Goal: Task Accomplishment & Management: Complete application form

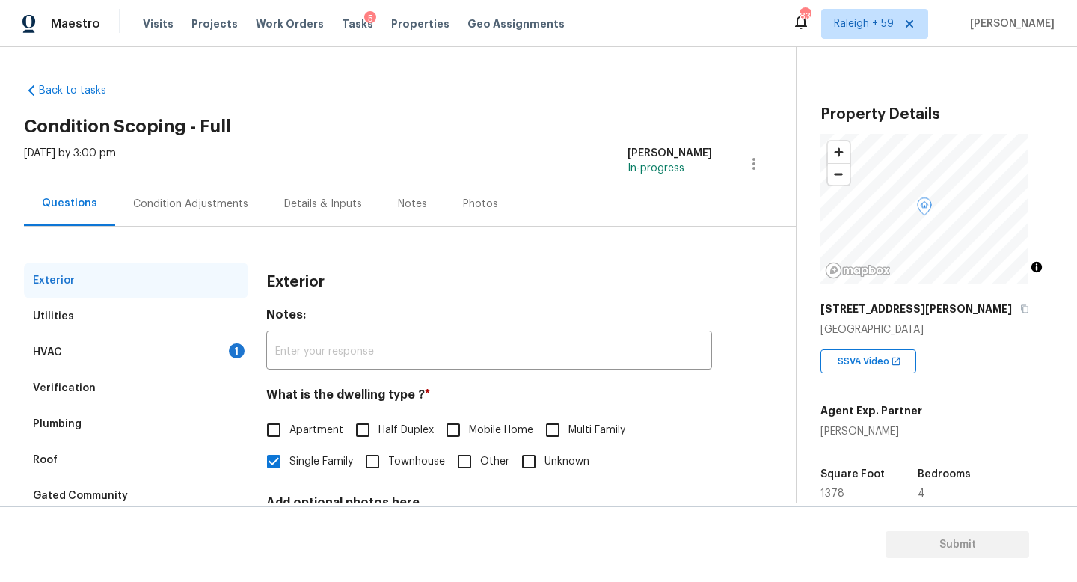
drag, startPoint x: 179, startPoint y: 356, endPoint x: 189, endPoint y: 360, distance: 10.7
click at [179, 356] on div "HVAC 1" at bounding box center [136, 352] width 224 height 36
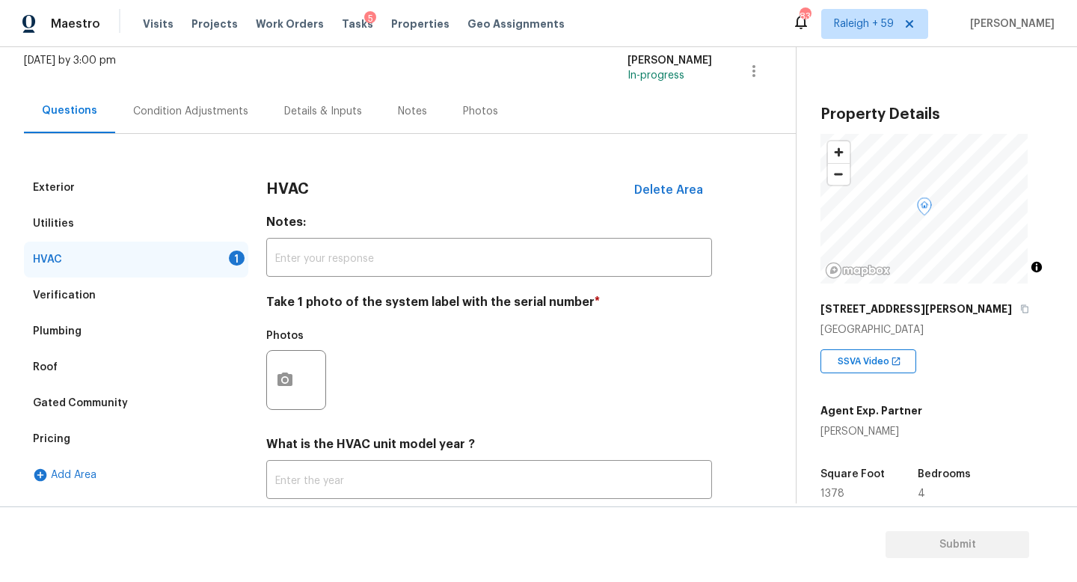
scroll to position [153, 0]
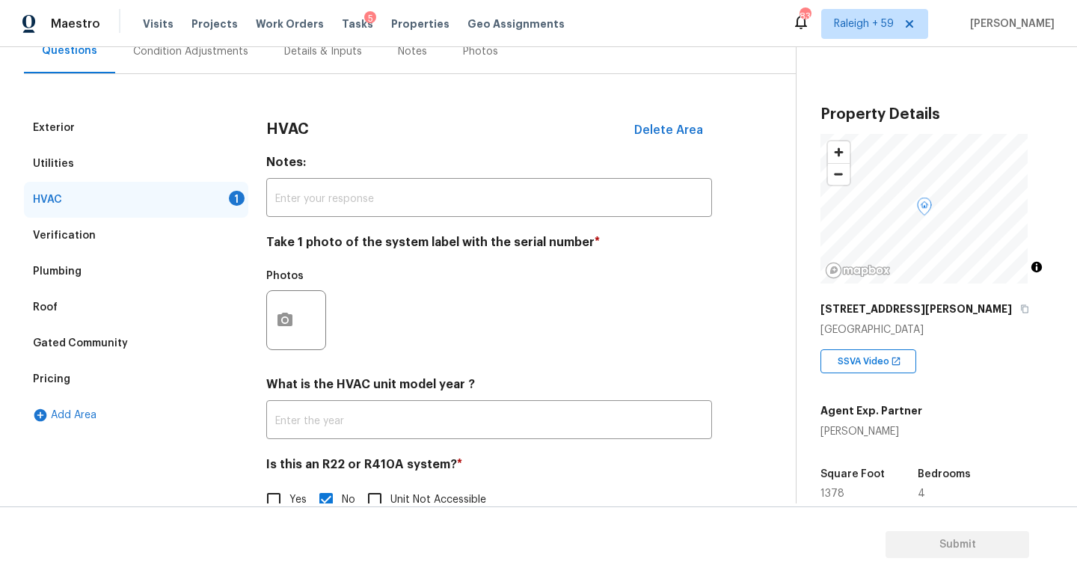
click at [304, 313] on div at bounding box center [296, 320] width 60 height 60
click at [285, 318] on circle "button" at bounding box center [285, 320] width 4 height 4
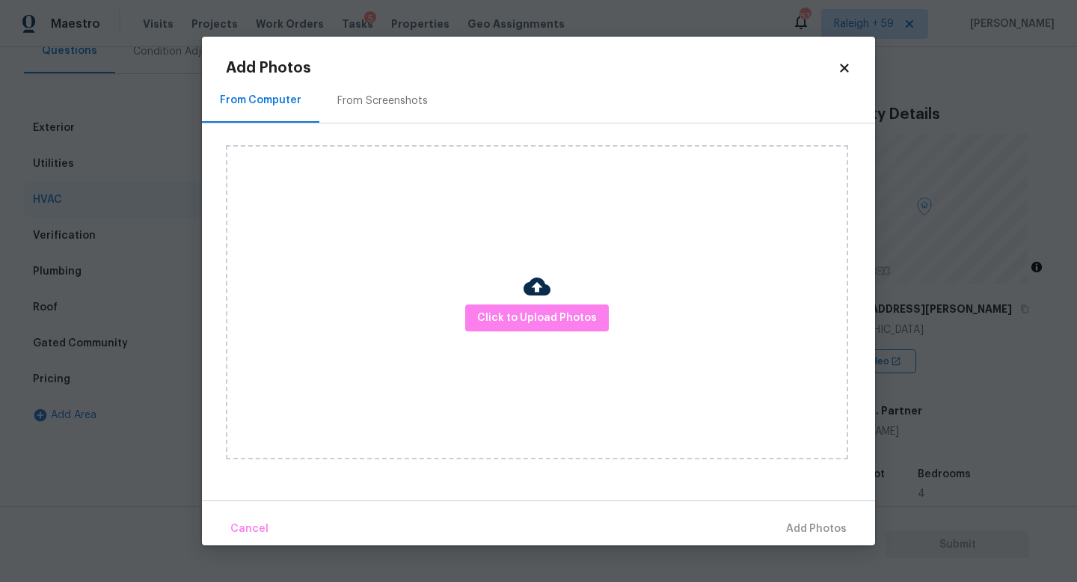
click at [518, 371] on div "Click to Upload Photos" at bounding box center [537, 302] width 622 height 314
click at [526, 330] on button "Click to Upload Photos" at bounding box center [537, 318] width 144 height 28
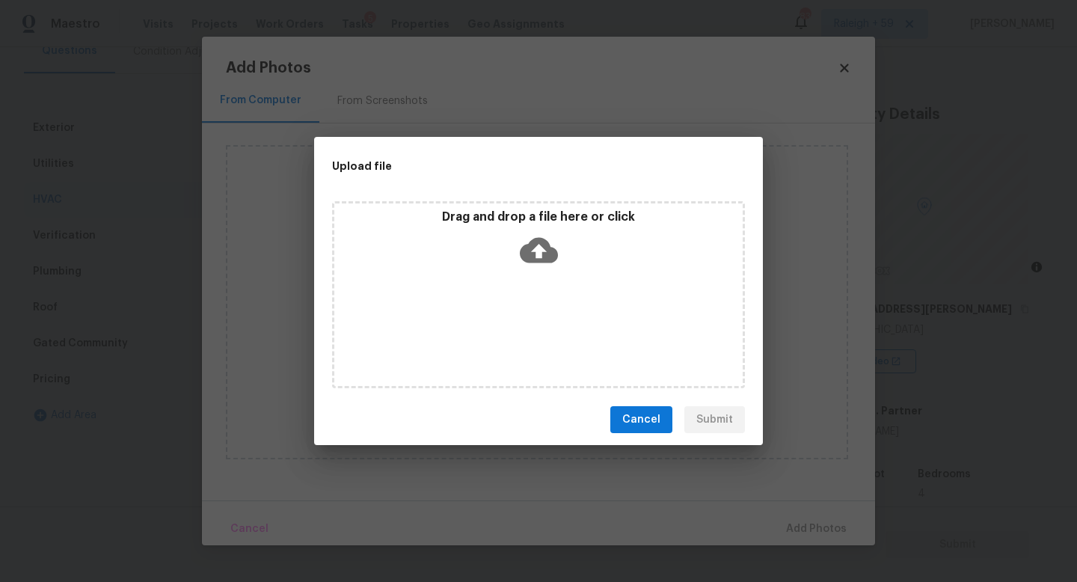
click at [526, 330] on div "Drag and drop a file here or click" at bounding box center [538, 294] width 413 height 187
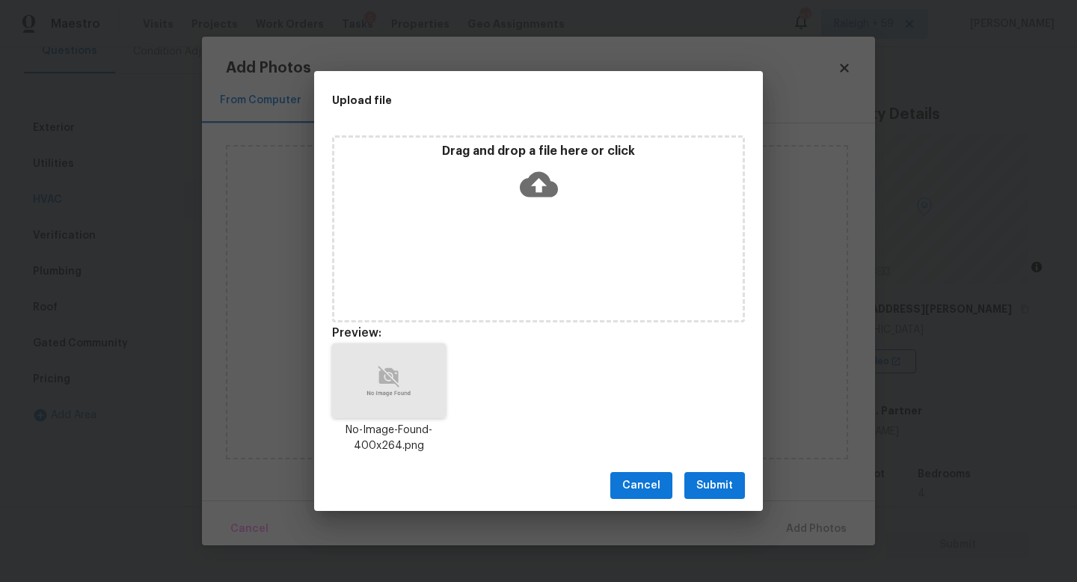
click at [726, 487] on span "Submit" at bounding box center [714, 485] width 37 height 19
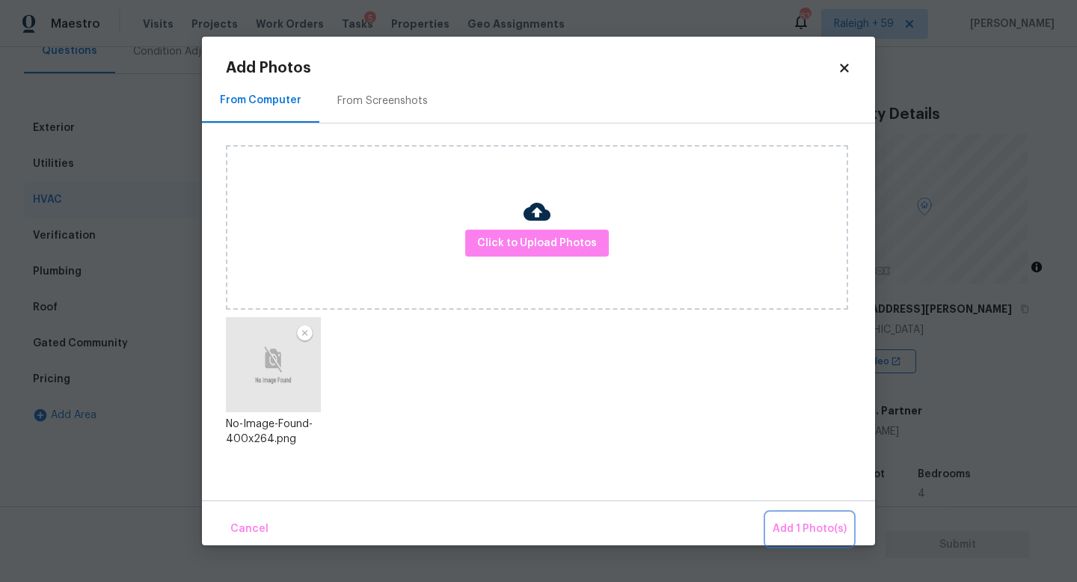
click at [809, 525] on span "Add 1 Photo(s)" at bounding box center [809, 529] width 74 height 19
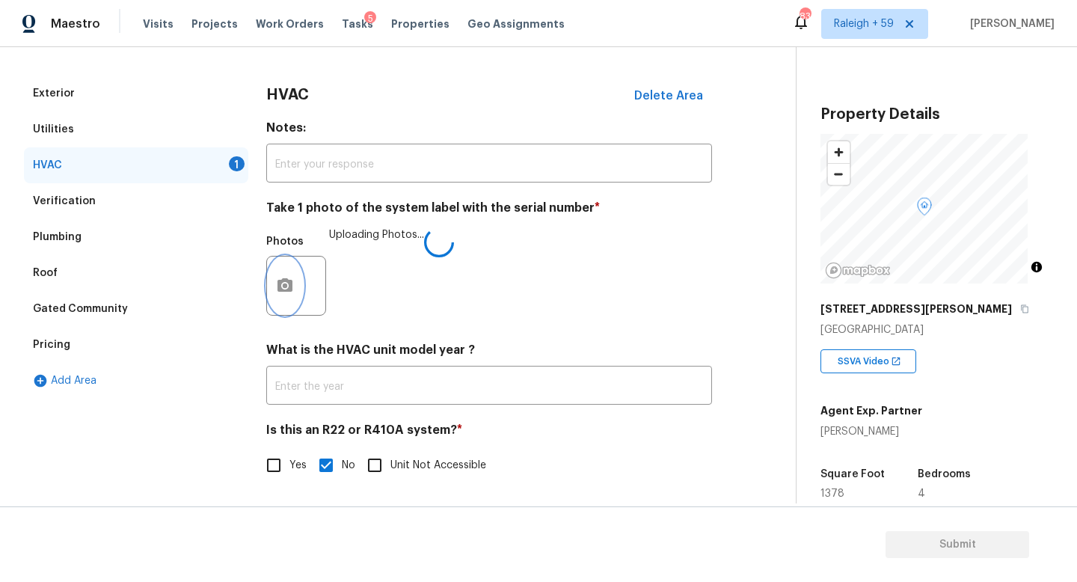
scroll to position [199, 0]
click at [333, 460] on input "No" at bounding box center [325, 464] width 31 height 31
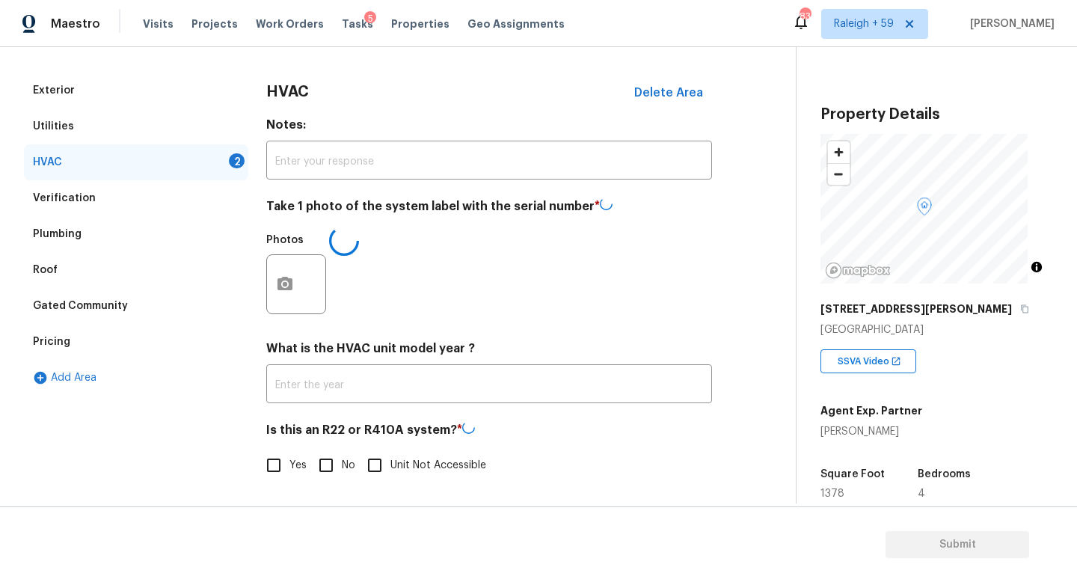
click at [334, 459] on input "No" at bounding box center [325, 464] width 31 height 31
checkbox input "true"
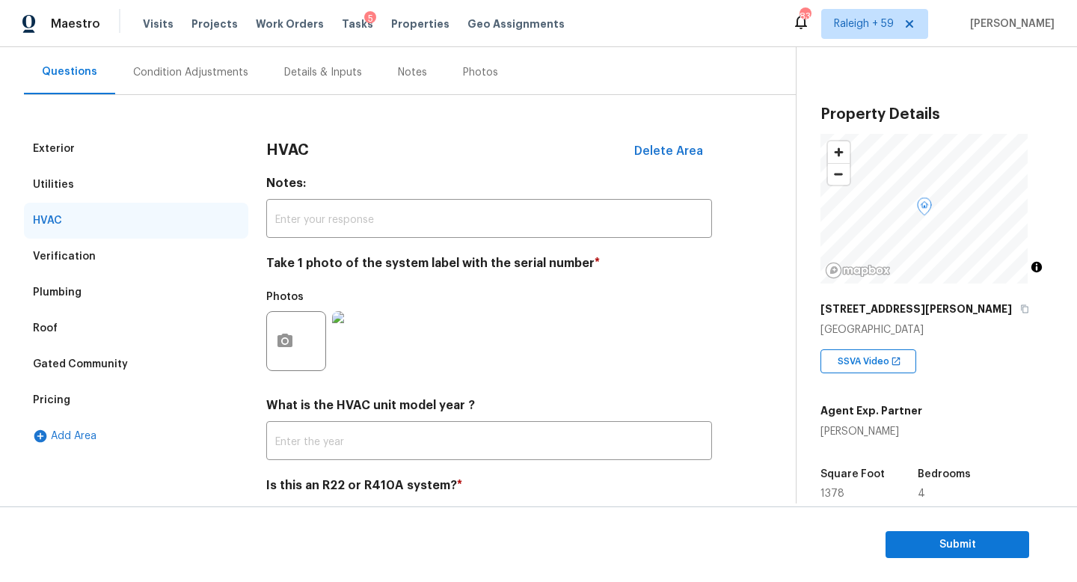
scroll to position [66, 0]
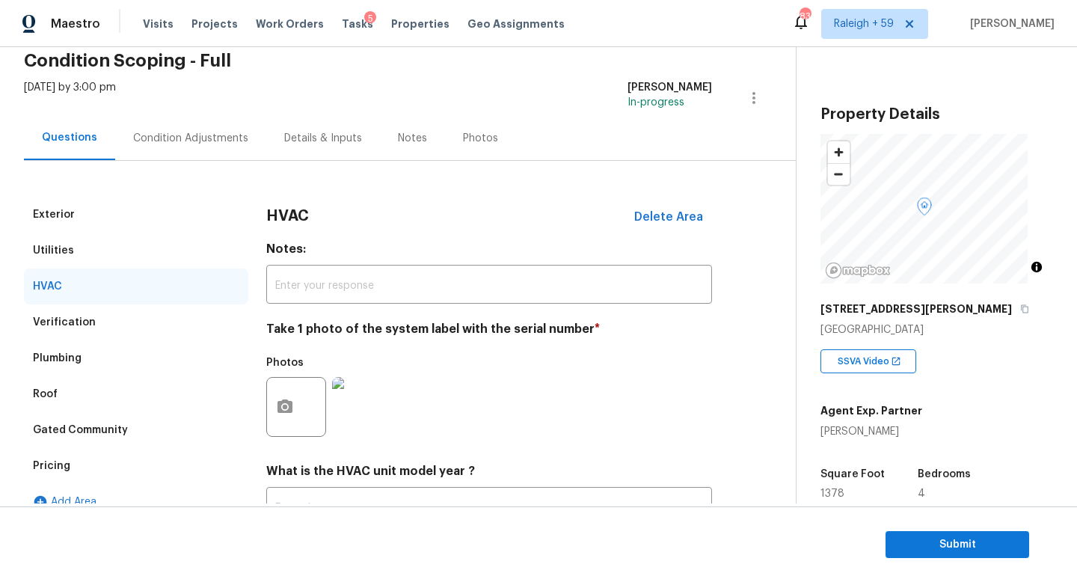
click at [183, 145] on div "Condition Adjustments" at bounding box center [190, 138] width 151 height 44
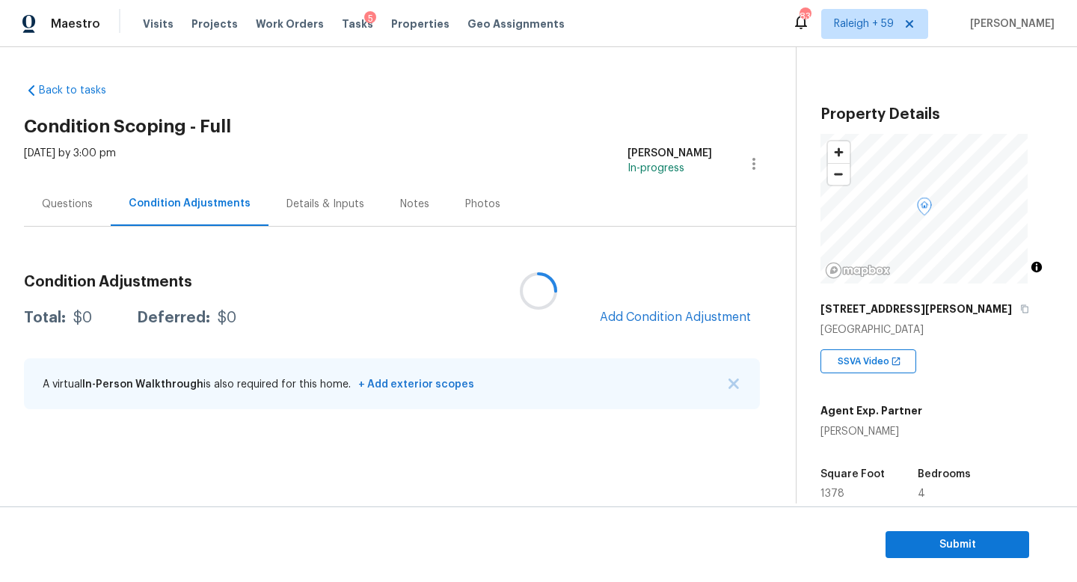
scroll to position [106, 0]
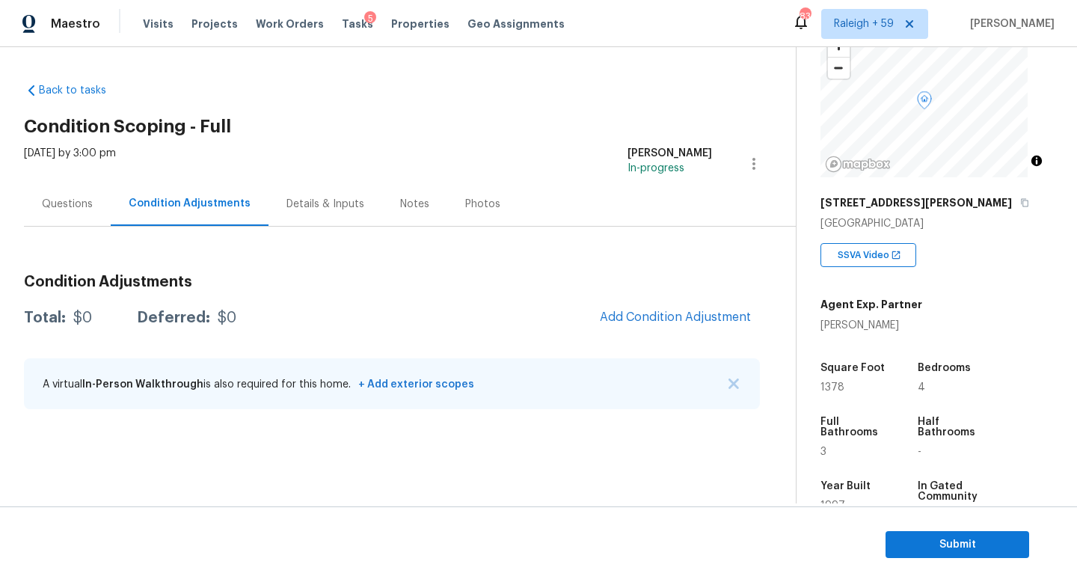
click at [53, 197] on div "Questions" at bounding box center [67, 204] width 51 height 15
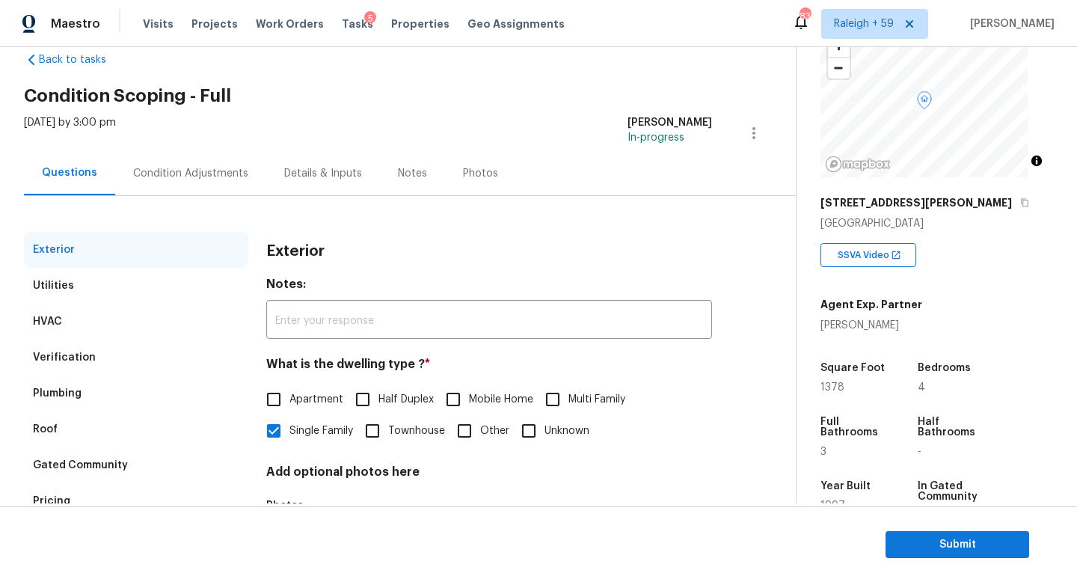
scroll to position [1, 0]
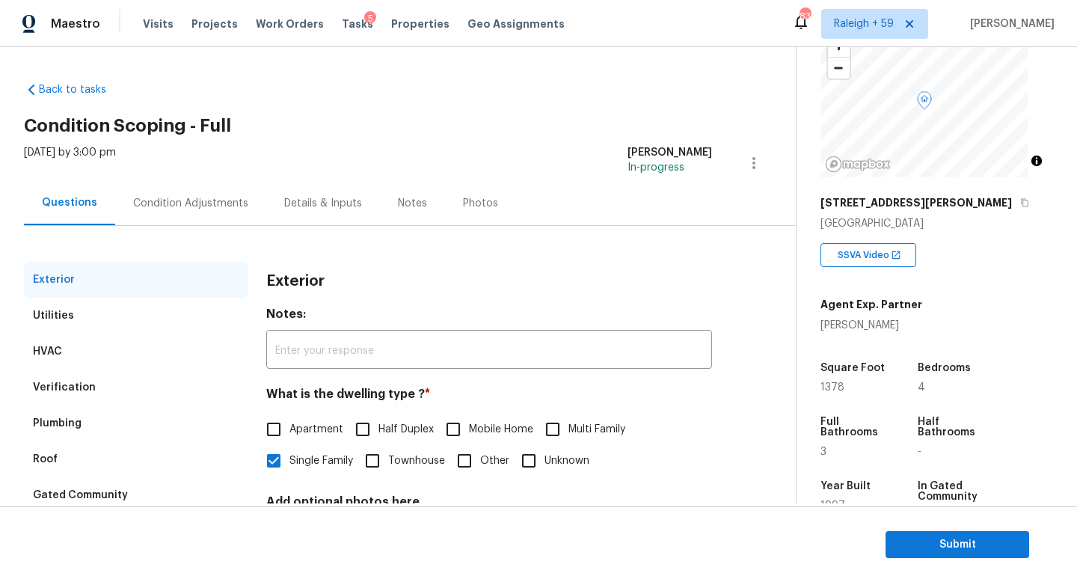
click at [194, 198] on div "Condition Adjustments" at bounding box center [190, 203] width 115 height 15
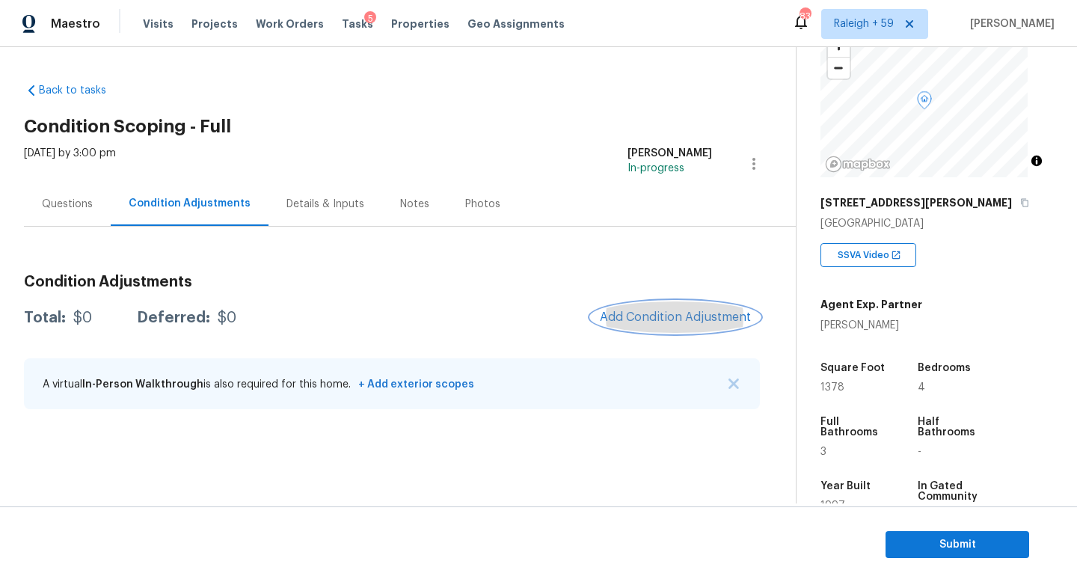
click at [630, 321] on span "Add Condition Adjustment" at bounding box center [675, 316] width 151 height 13
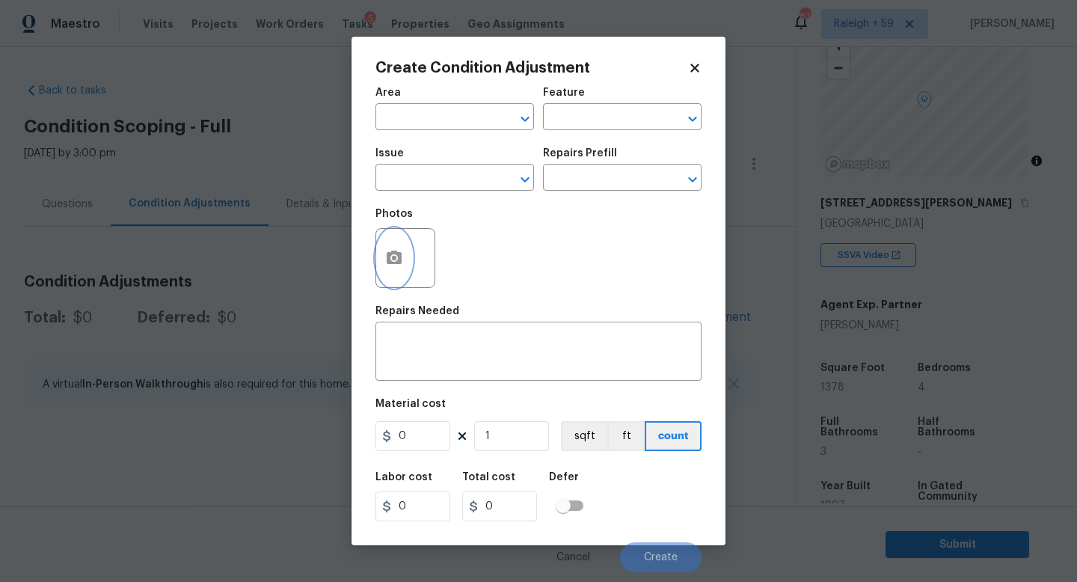
click at [390, 256] on icon "button" at bounding box center [394, 256] width 15 height 13
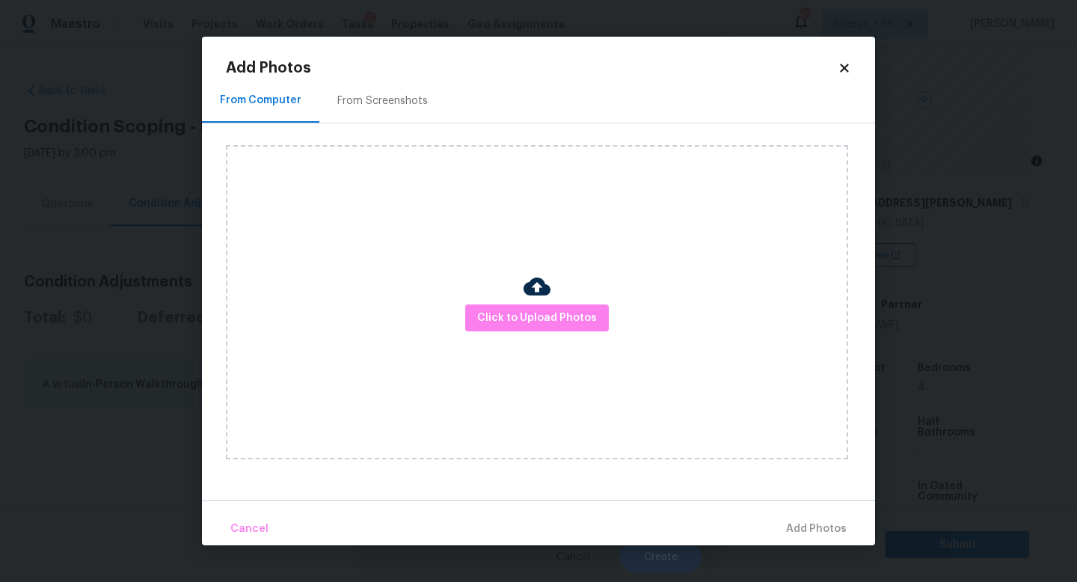
click at [491, 300] on div "Click to Upload Photos" at bounding box center [537, 302] width 622 height 314
click at [493, 310] on span "Click to Upload Photos" at bounding box center [537, 318] width 120 height 19
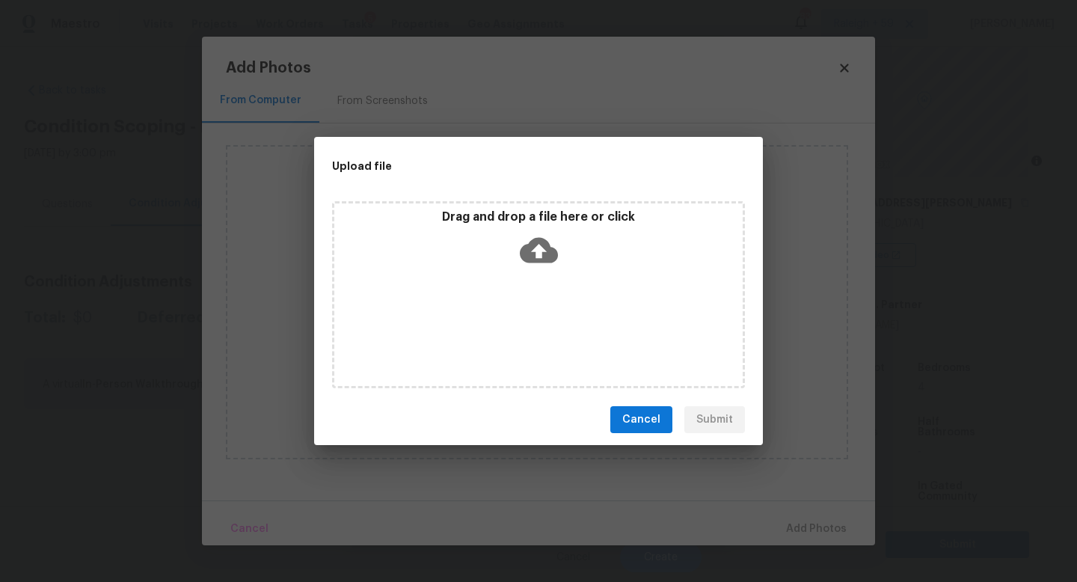
click at [493, 309] on div "Drag and drop a file here or click" at bounding box center [538, 294] width 413 height 187
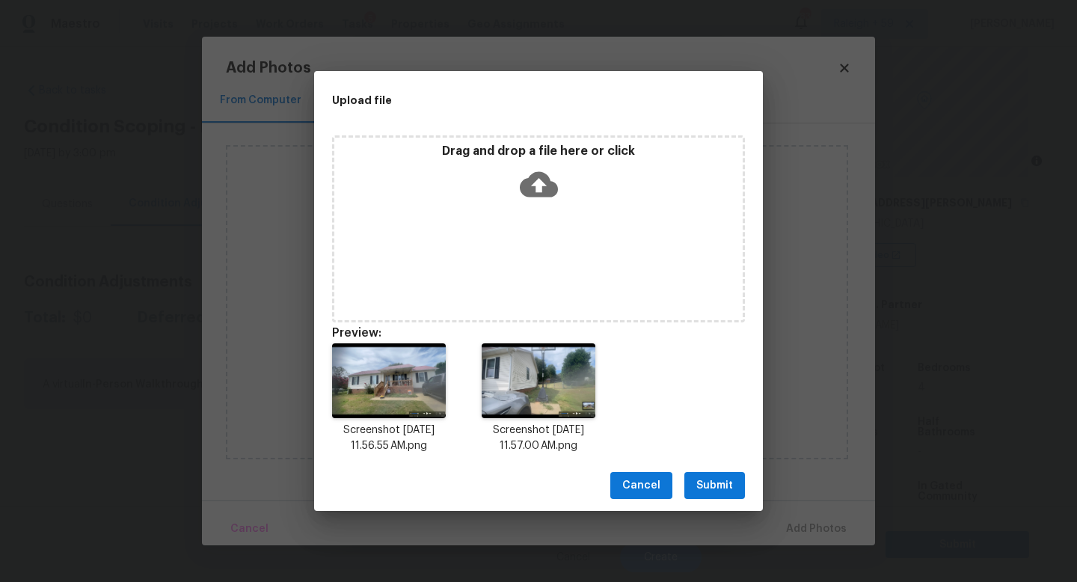
click at [725, 480] on span "Submit" at bounding box center [714, 485] width 37 height 19
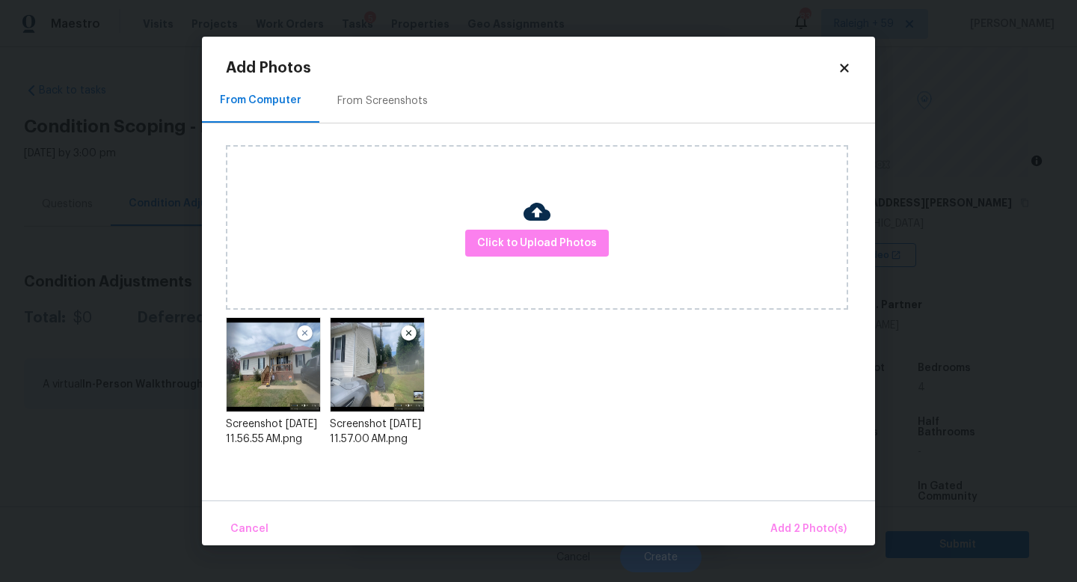
click at [789, 519] on div "Upload file Drag and drop a file here or click Cancel Submit" at bounding box center [538, 291] width 1077 height 582
click at [782, 532] on span "Add 2 Photo(s)" at bounding box center [808, 529] width 76 height 19
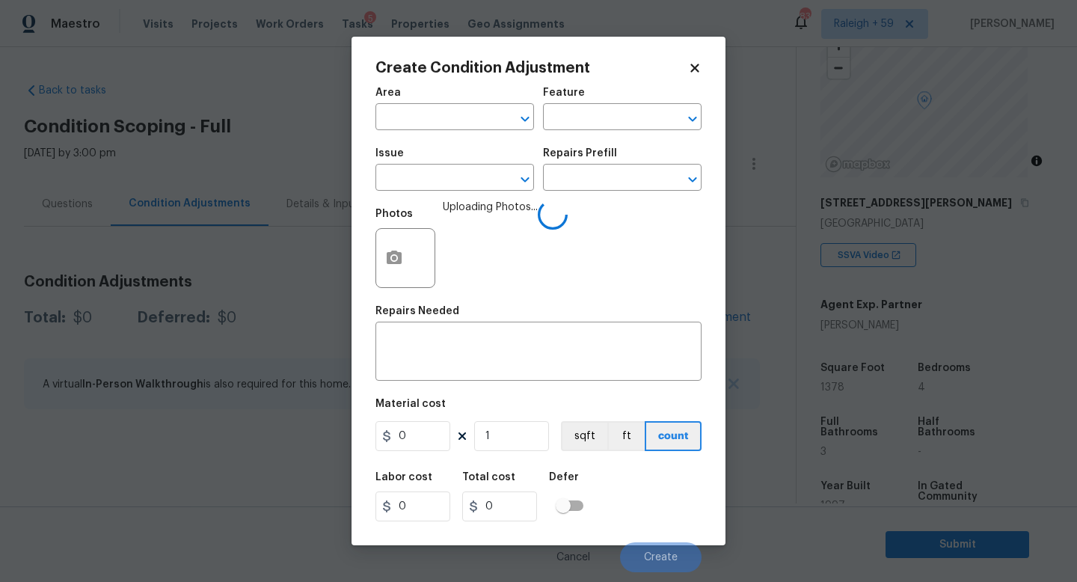
click at [425, 100] on div "Area" at bounding box center [454, 96] width 158 height 19
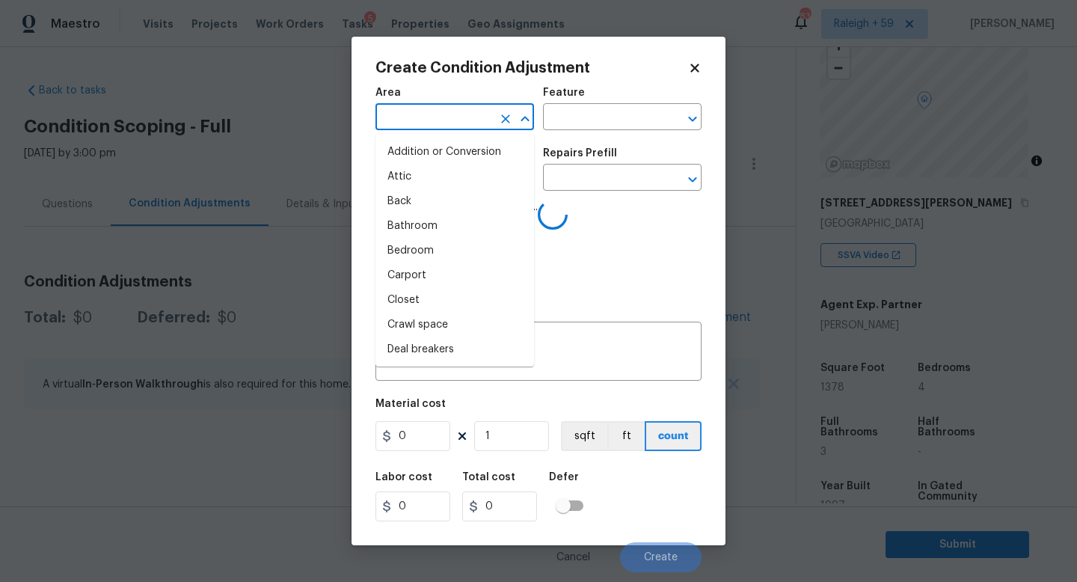
click at [429, 114] on input "text" at bounding box center [433, 118] width 117 height 23
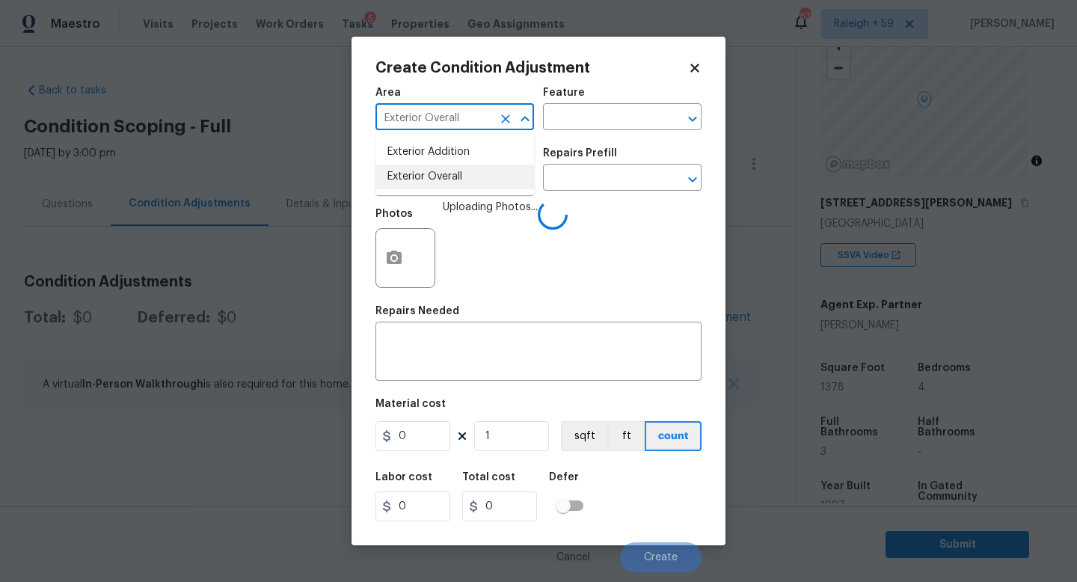
type input "Exterior Overall"
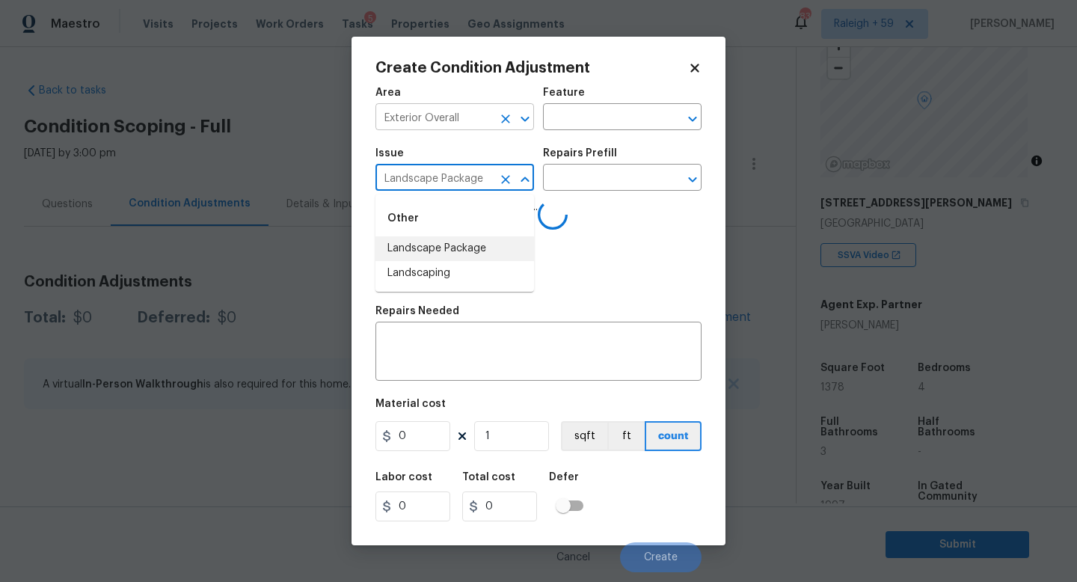
type input "Landscape Package"
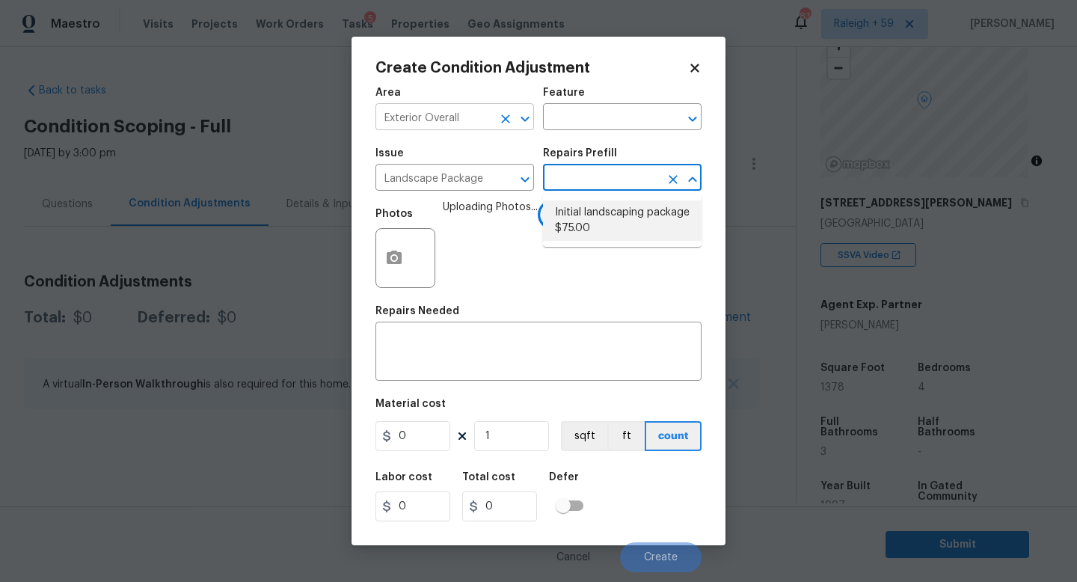
type input "Home Readiness Packages"
type textarea "Mowing of grass up to 6" in height. Mow, edge along driveways & sidewalks, trim…"
type input "75"
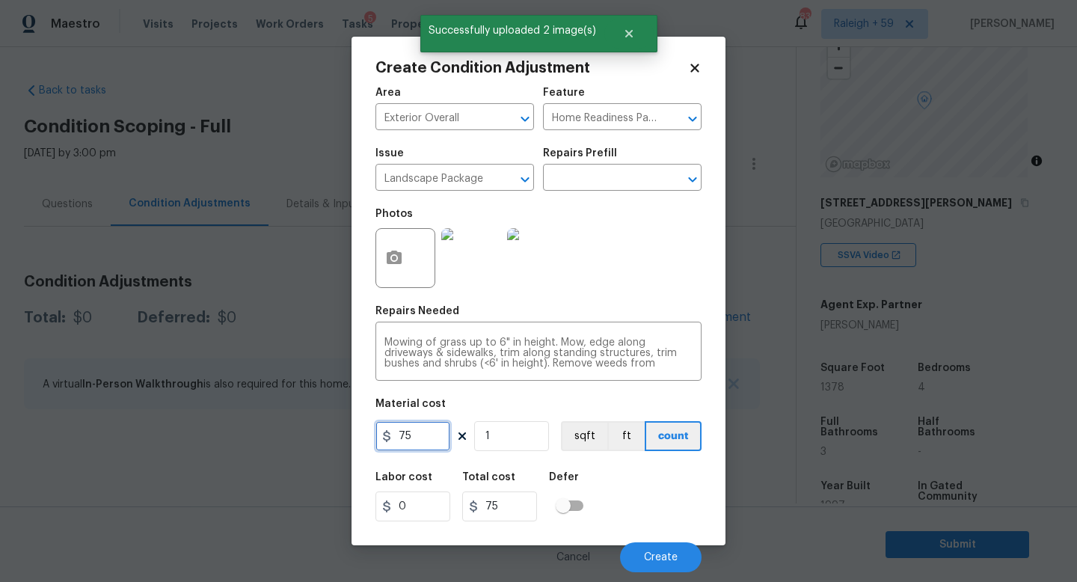
drag, startPoint x: 412, startPoint y: 438, endPoint x: 292, endPoint y: 438, distance: 120.4
click at [292, 438] on div "Create Condition Adjustment Area Exterior Overall ​ Feature Home Readiness Pack…" at bounding box center [538, 291] width 1077 height 582
type input "1200"
click at [650, 560] on span "Create" at bounding box center [661, 557] width 34 height 11
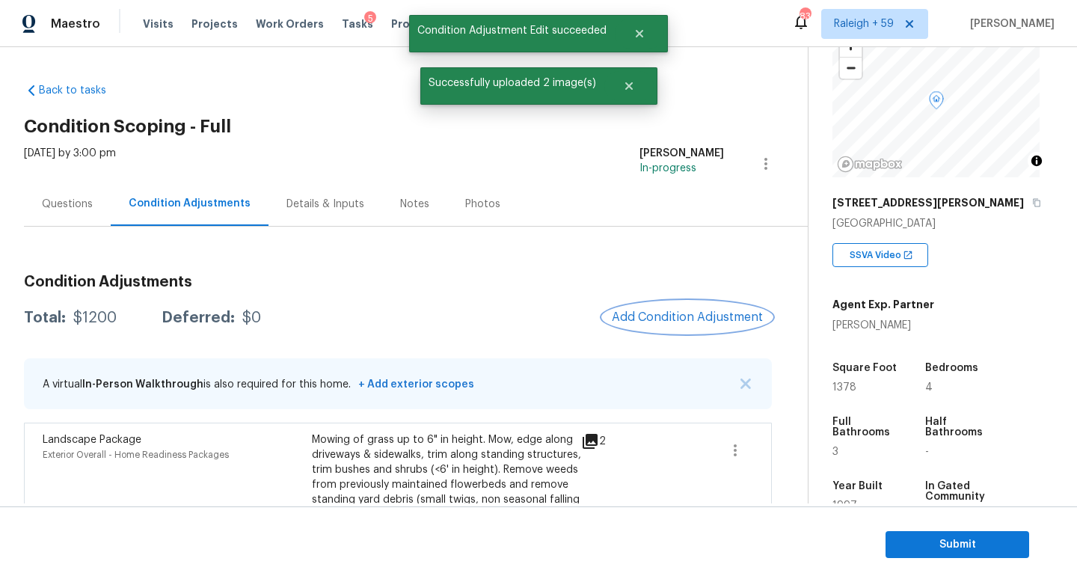
click at [657, 313] on span "Add Condition Adjustment" at bounding box center [687, 316] width 151 height 13
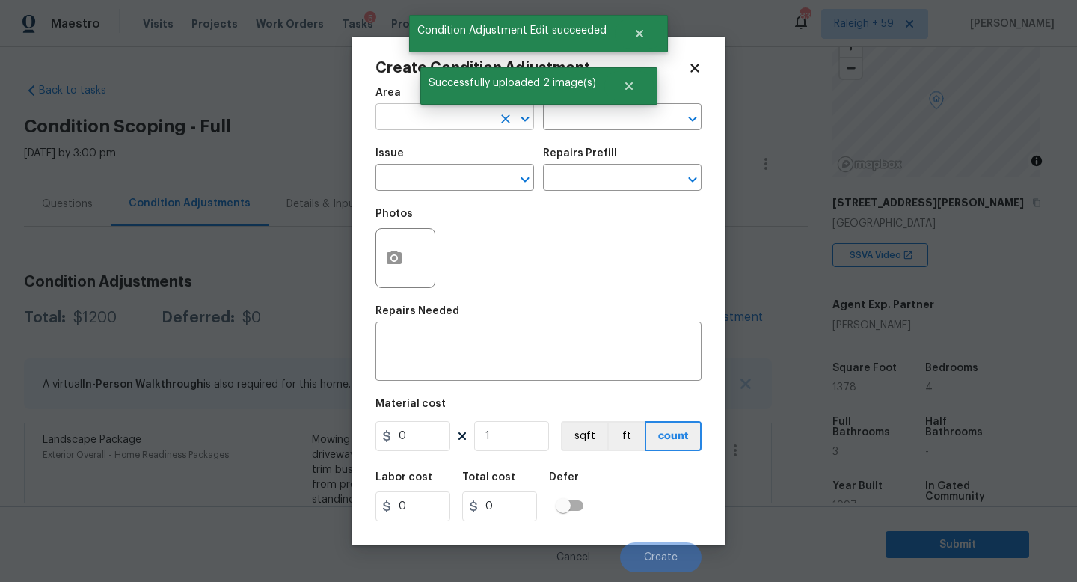
click at [393, 116] on input "text" at bounding box center [433, 118] width 117 height 23
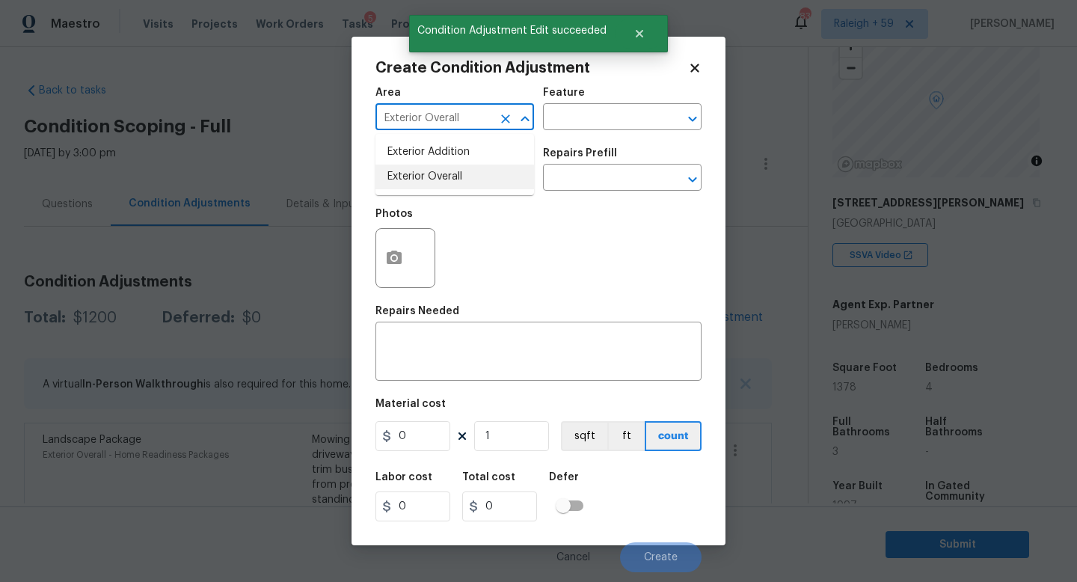
type input "Exterior Overall"
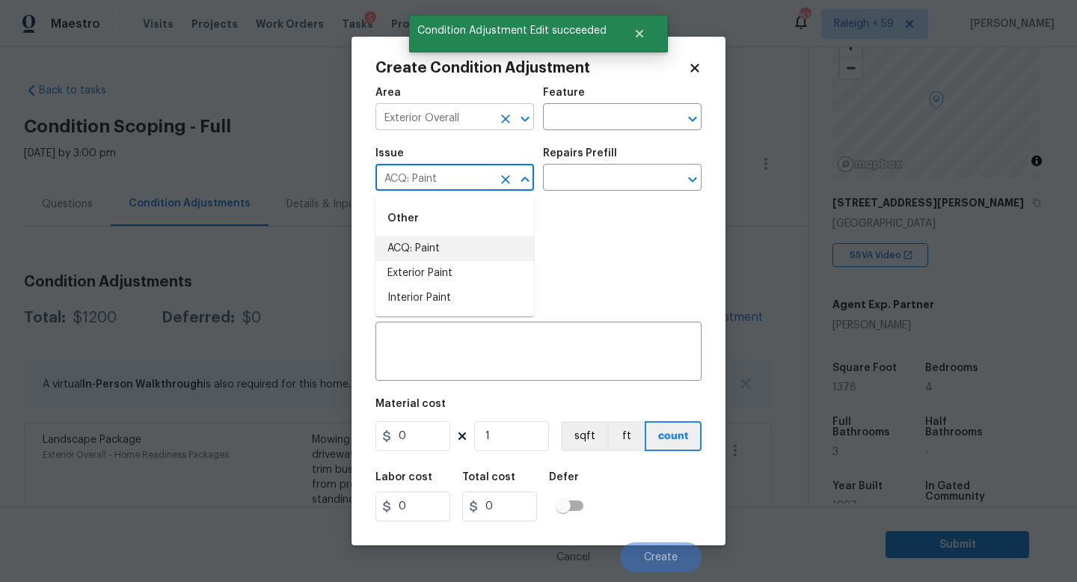
type input "ACQ: Paint"
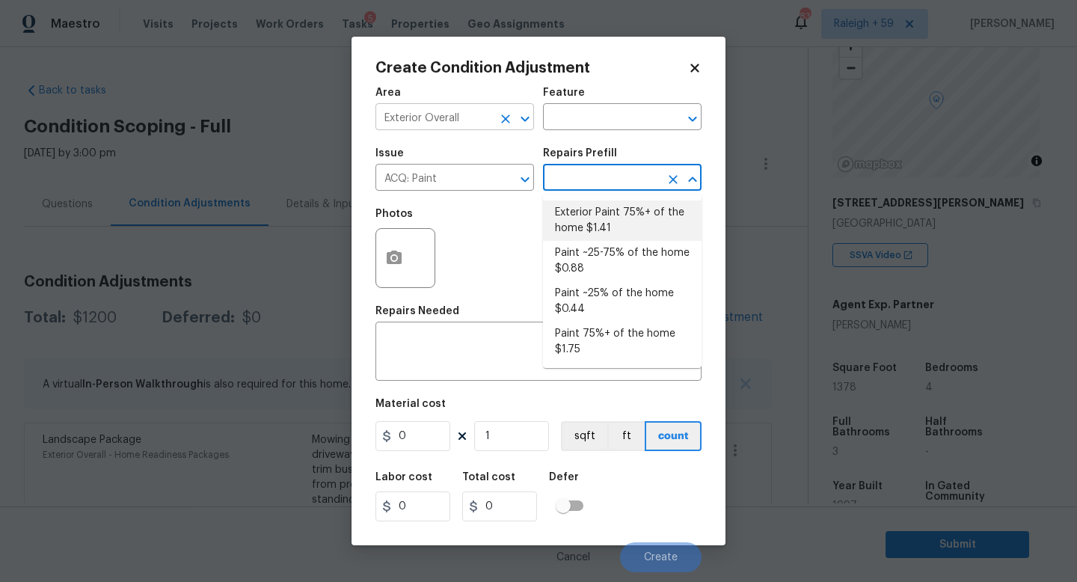
type input "Acquisition"
type textarea "Acquisition Scope: 75%+ of the home exterior will likely require paint"
type input "1.41"
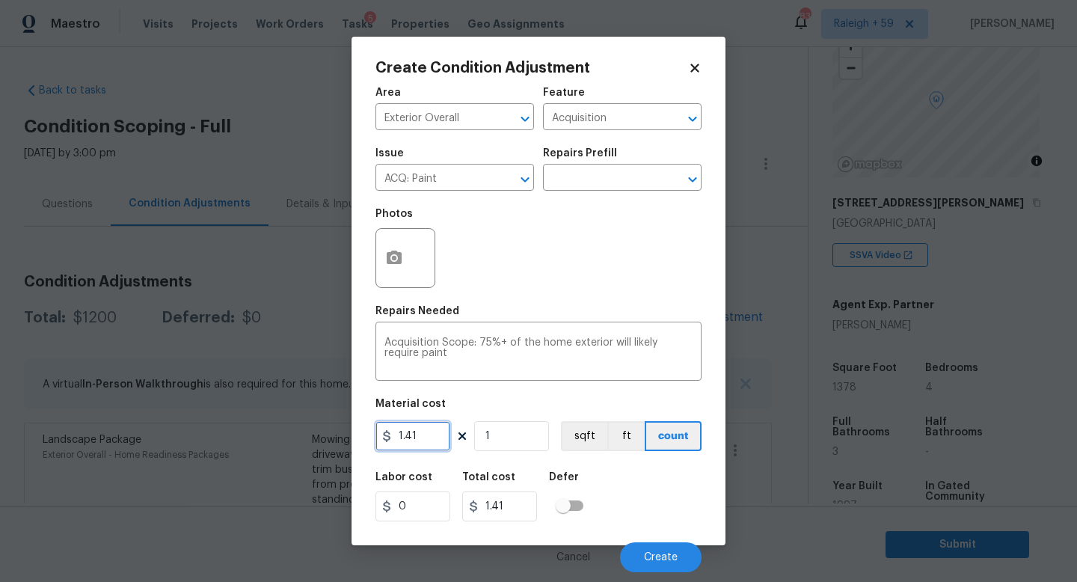
click at [445, 438] on input "1.41" at bounding box center [412, 436] width 75 height 30
type input "1.5"
type input "13"
type input "19.5"
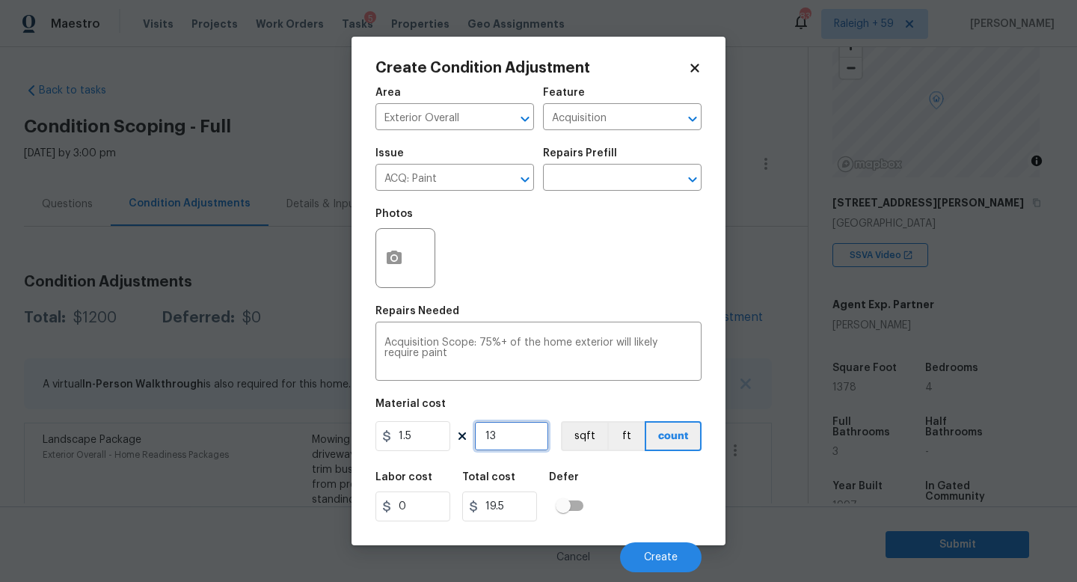
type input "137"
type input "205.5"
type input "1378"
type input "2067"
type input "1378"
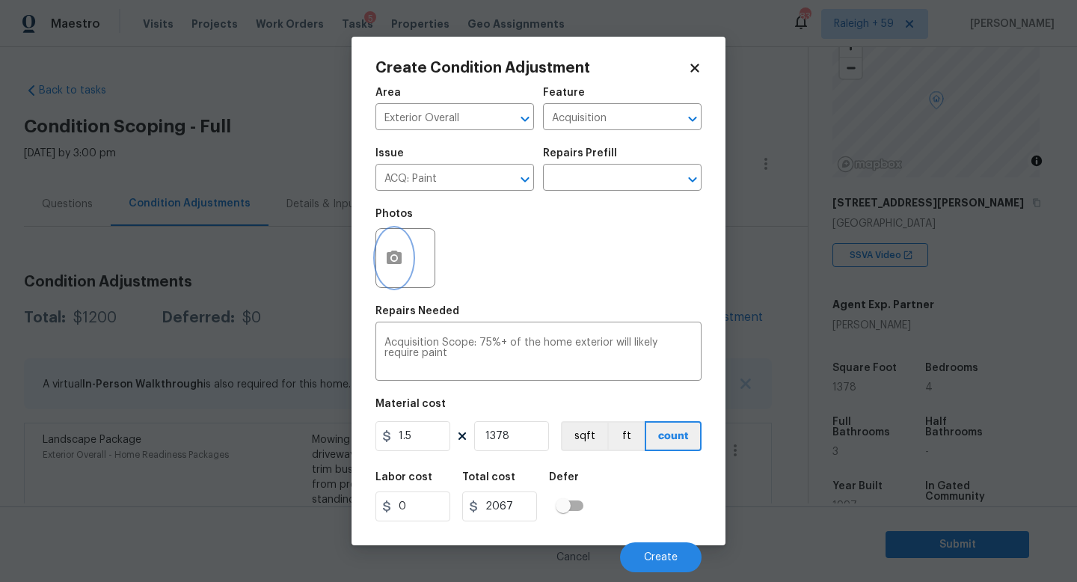
click at [390, 256] on icon "button" at bounding box center [394, 256] width 15 height 13
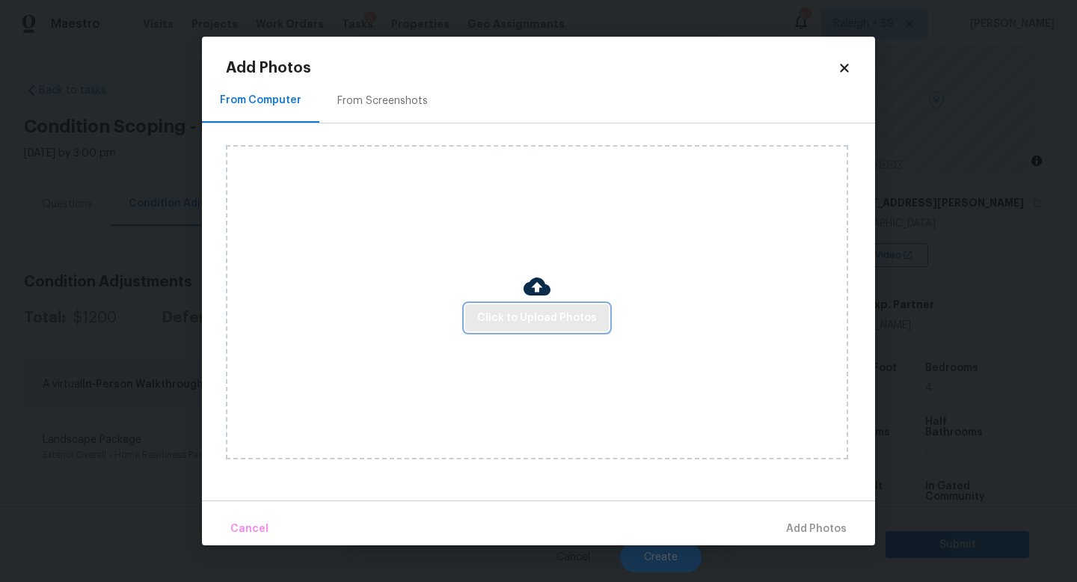
click at [527, 309] on span "Click to Upload Photos" at bounding box center [537, 318] width 120 height 19
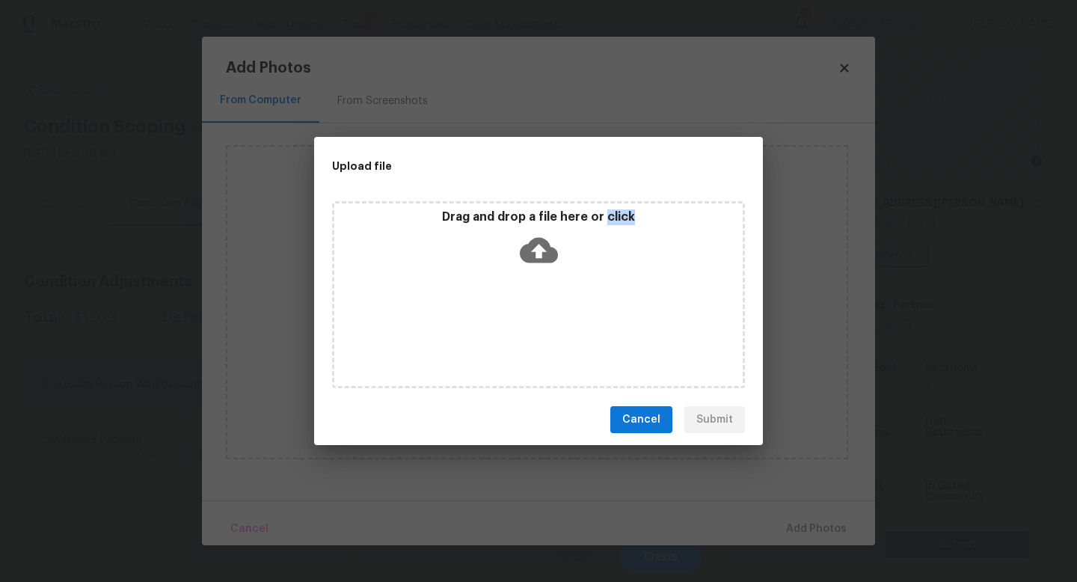
click at [527, 309] on div "Drag and drop a file here or click" at bounding box center [538, 294] width 413 height 187
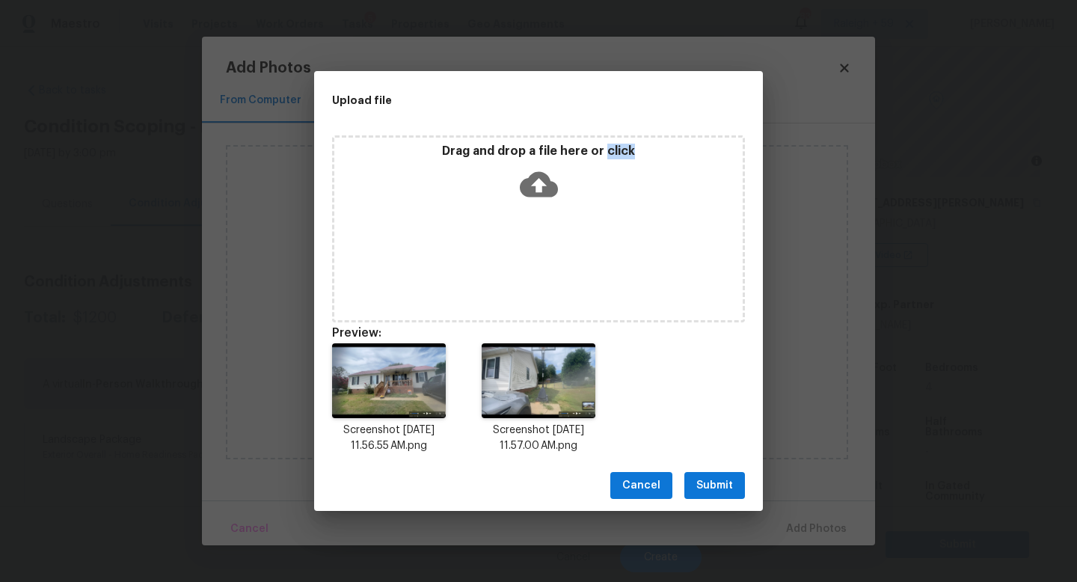
click at [712, 490] on span "Submit" at bounding box center [714, 485] width 37 height 19
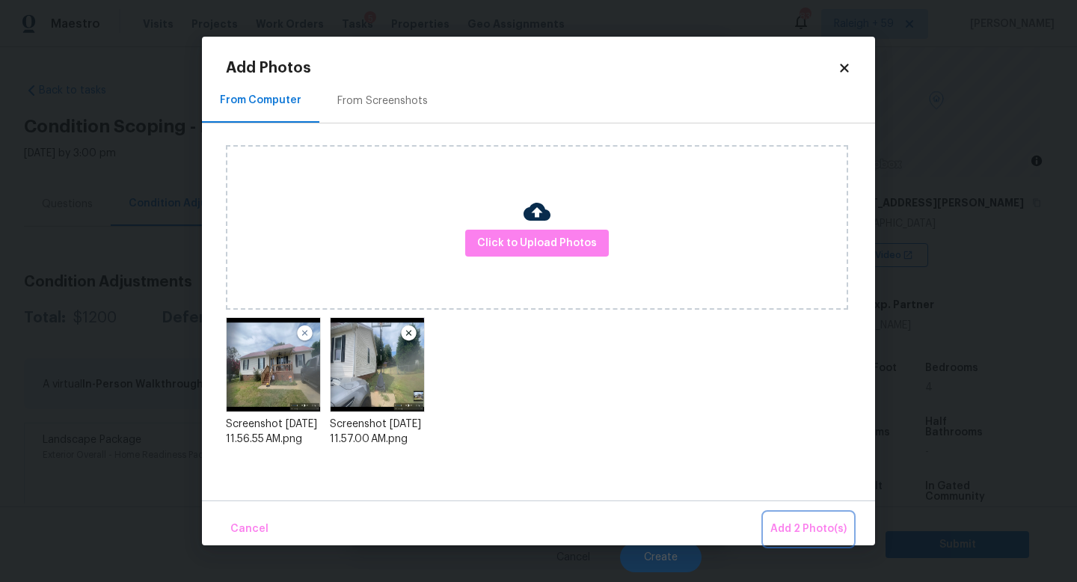
click at [801, 529] on span "Add 2 Photo(s)" at bounding box center [808, 529] width 76 height 19
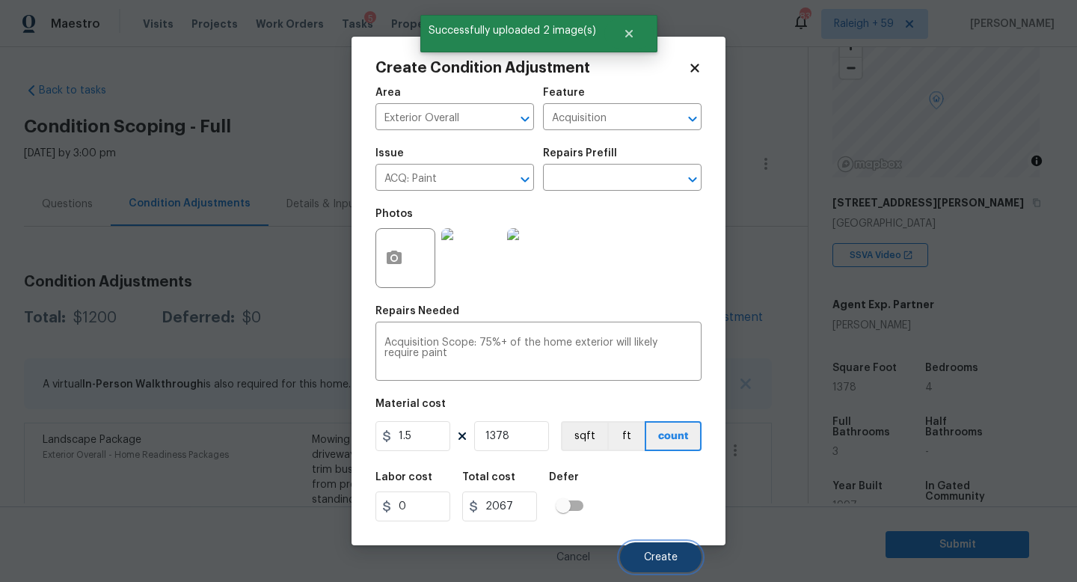
click at [652, 555] on span "Create" at bounding box center [661, 557] width 34 height 11
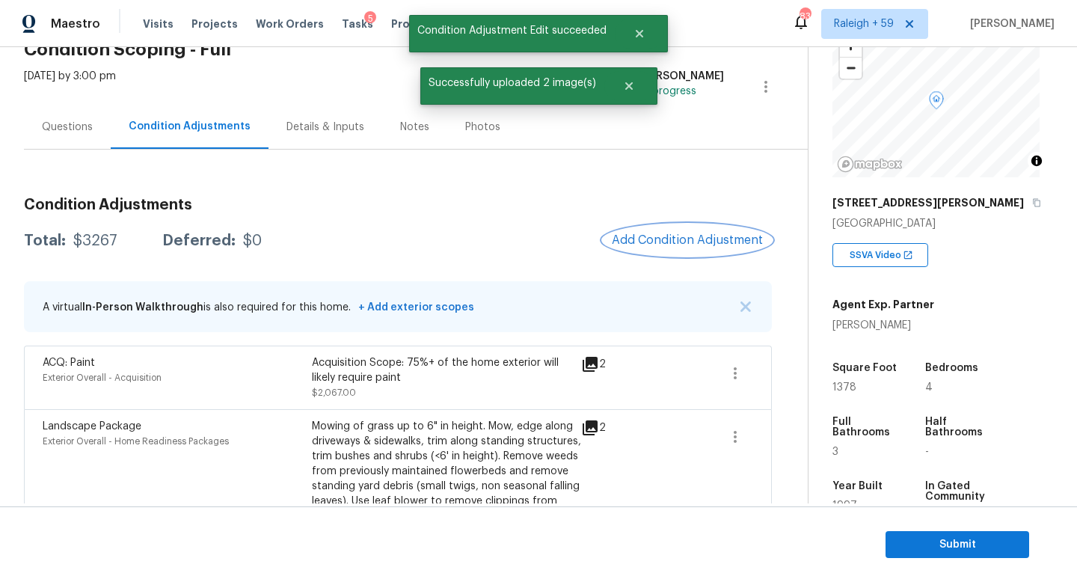
scroll to position [138, 0]
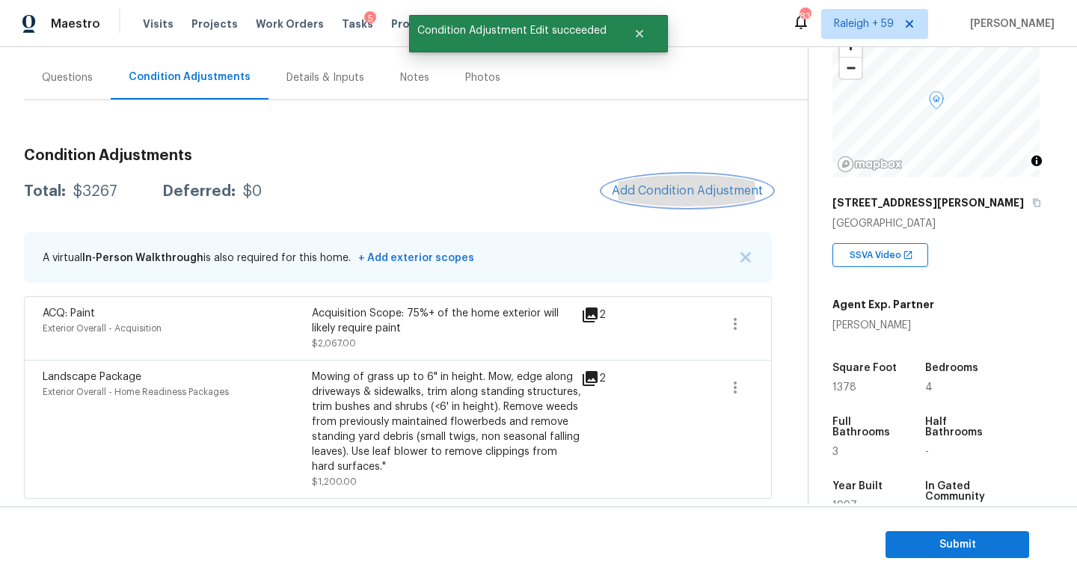
click at [663, 184] on span "Add Condition Adjustment" at bounding box center [687, 190] width 151 height 13
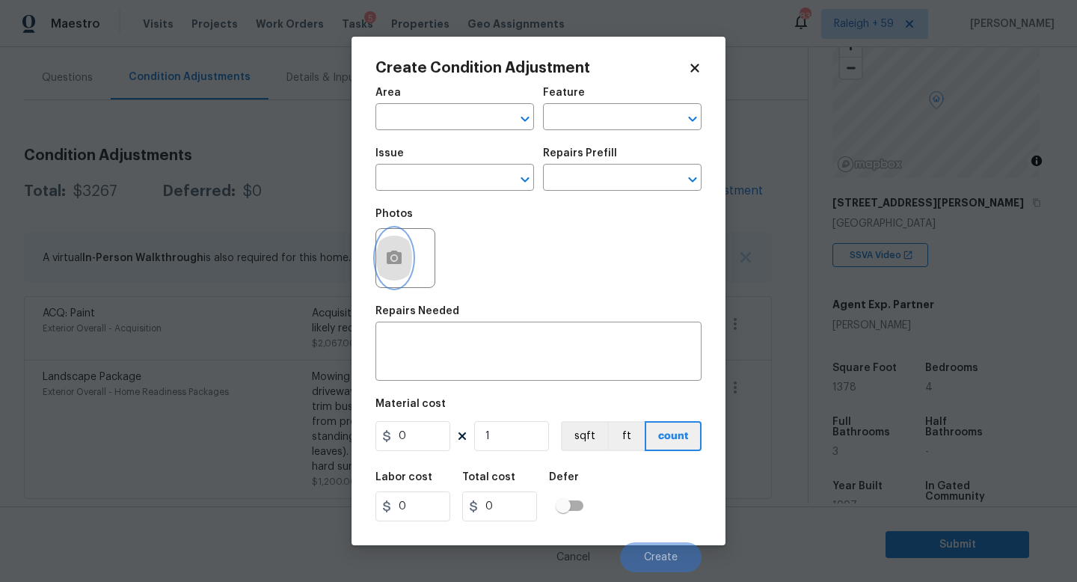
click at [398, 259] on icon "button" at bounding box center [394, 256] width 15 height 13
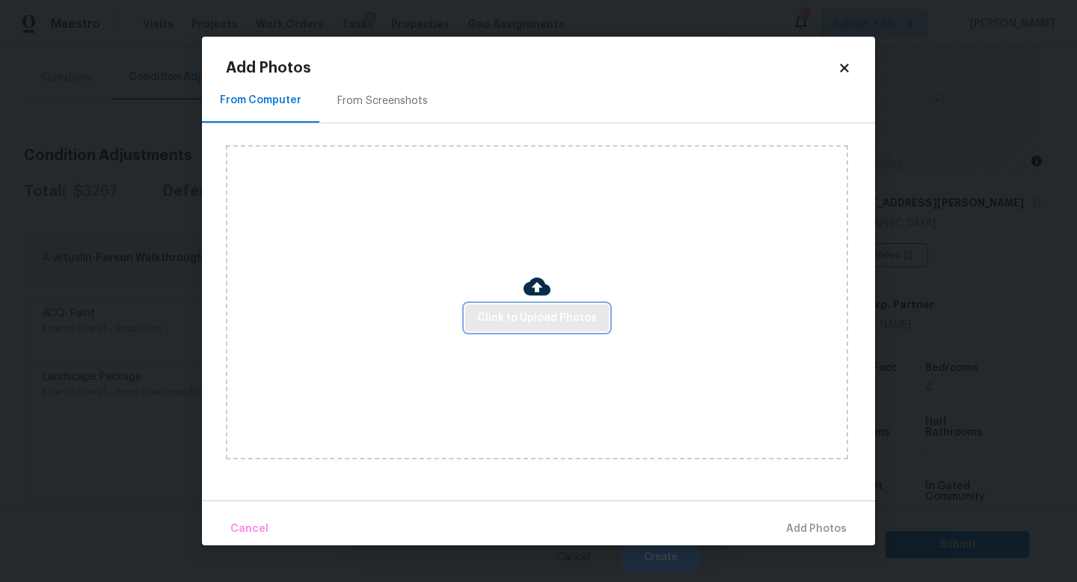
click at [582, 304] on button "Click to Upload Photos" at bounding box center [537, 318] width 144 height 28
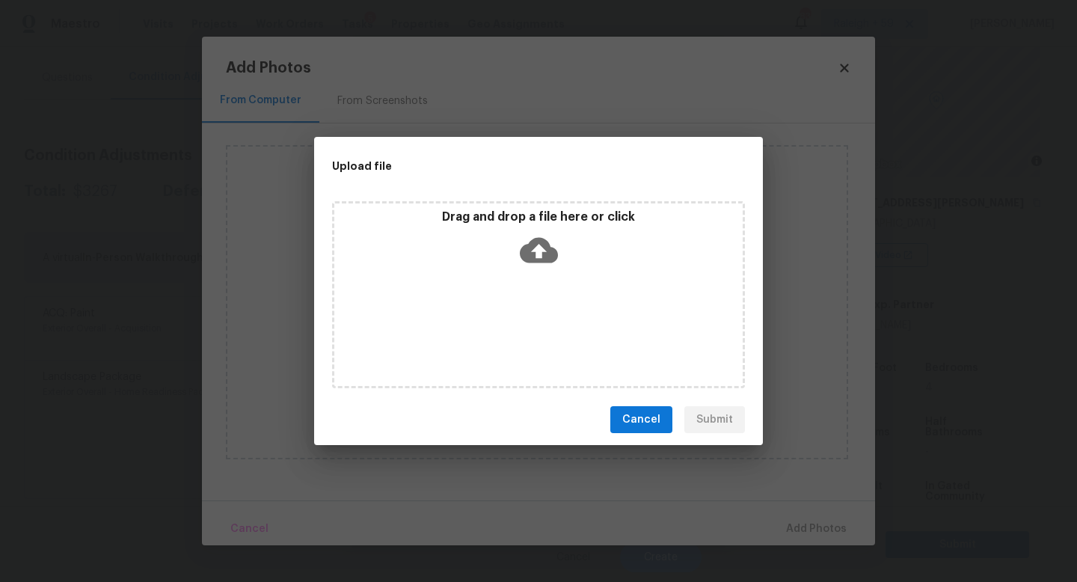
click at [566, 317] on div "Drag and drop a file here or click" at bounding box center [538, 294] width 413 height 187
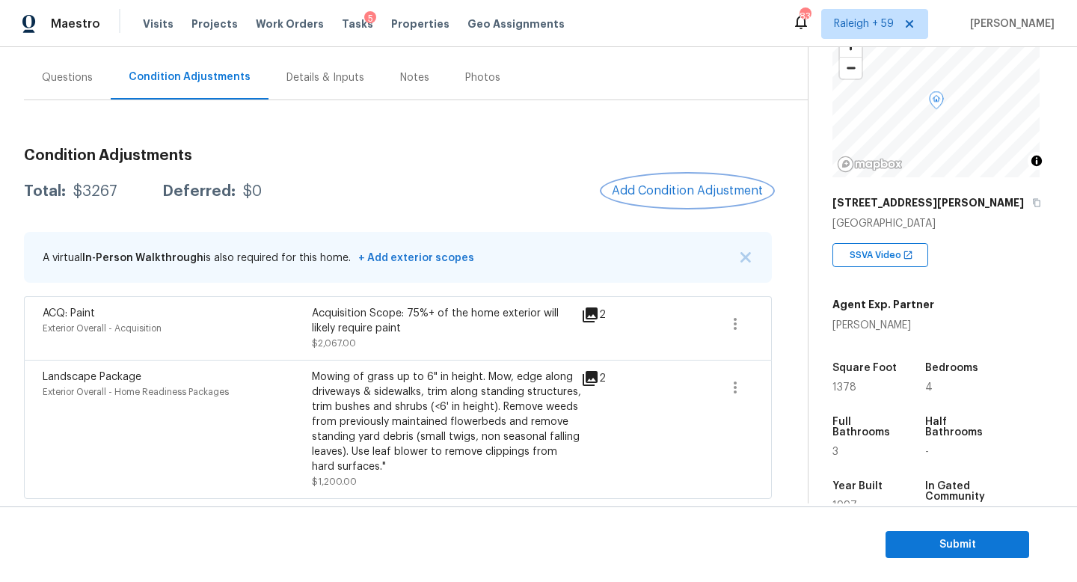
click at [653, 184] on span "Add Condition Adjustment" at bounding box center [687, 190] width 151 height 13
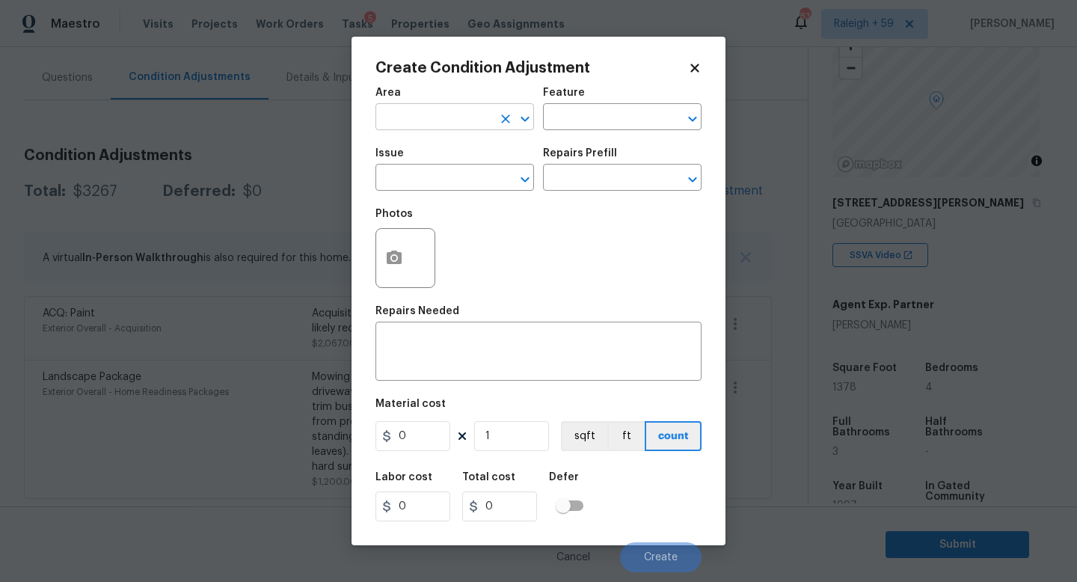
click at [404, 112] on input "text" at bounding box center [433, 118] width 117 height 23
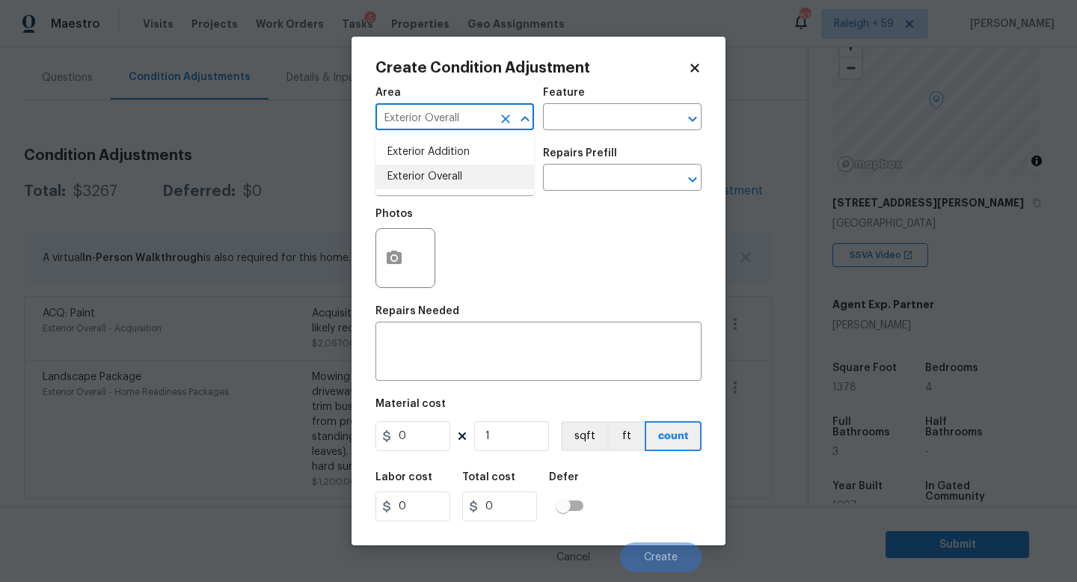
type input "Exterior Overall"
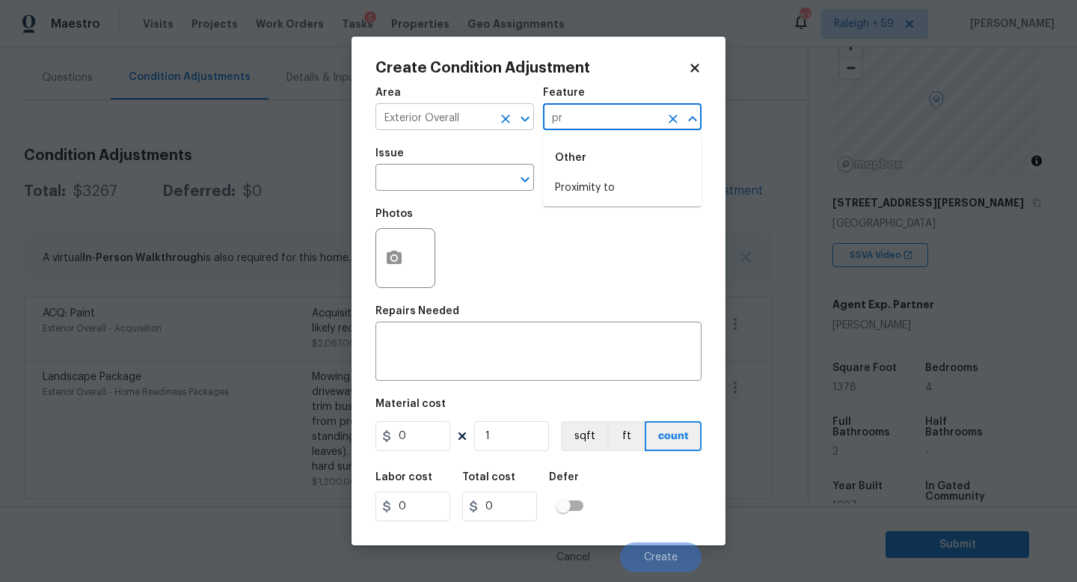
type input "pr"
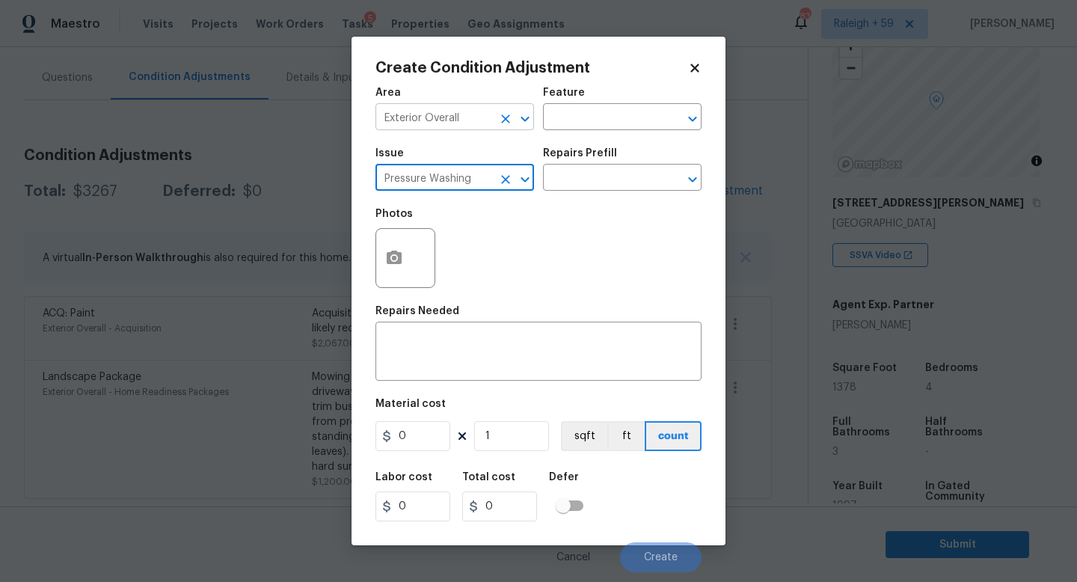
type input "Pressure Washing"
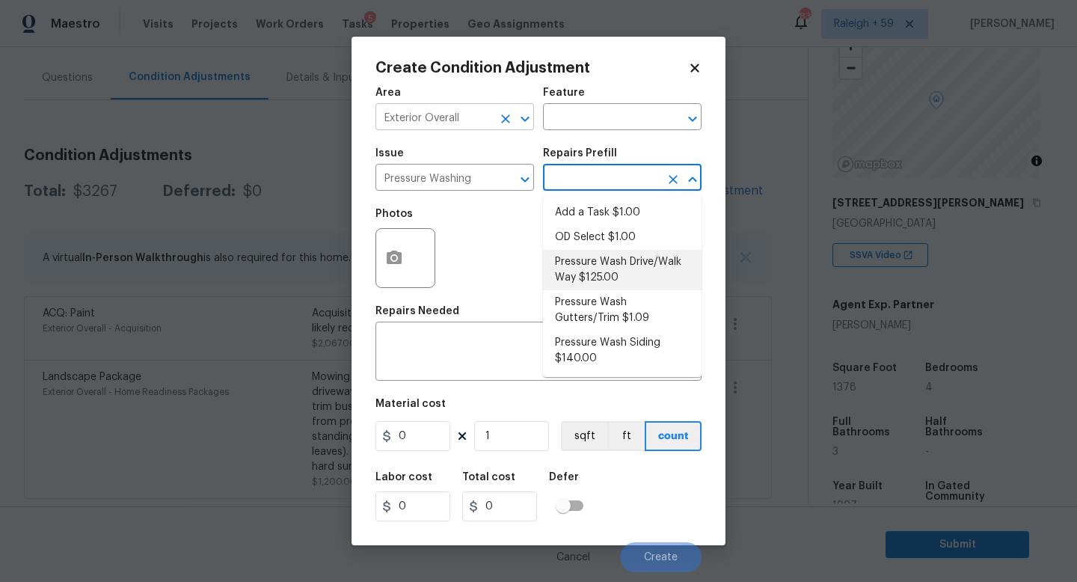
type input "Siding"
type textarea "Pressure wash the driveways/walkways as directed by the PM. Ensure that all deb…"
type input "125"
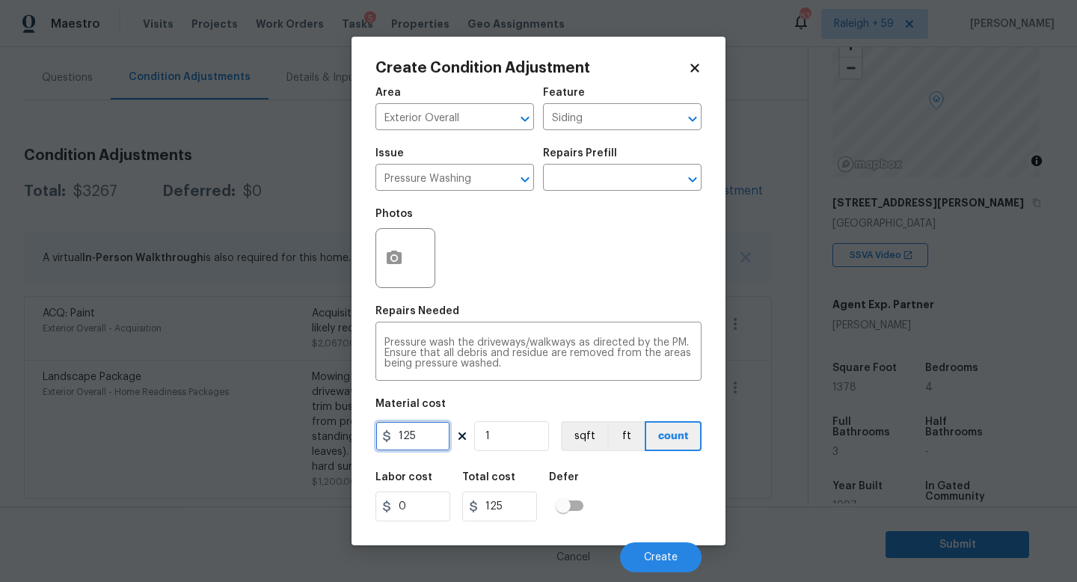
drag, startPoint x: 401, startPoint y: 434, endPoint x: 344, endPoint y: 437, distance: 56.9
click at [344, 437] on div "Create Condition Adjustment Area Exterior Overall ​ Feature Siding ​ Issue Pres…" at bounding box center [538, 291] width 1077 height 582
type input "200"
click at [665, 553] on span "Create" at bounding box center [661, 557] width 34 height 11
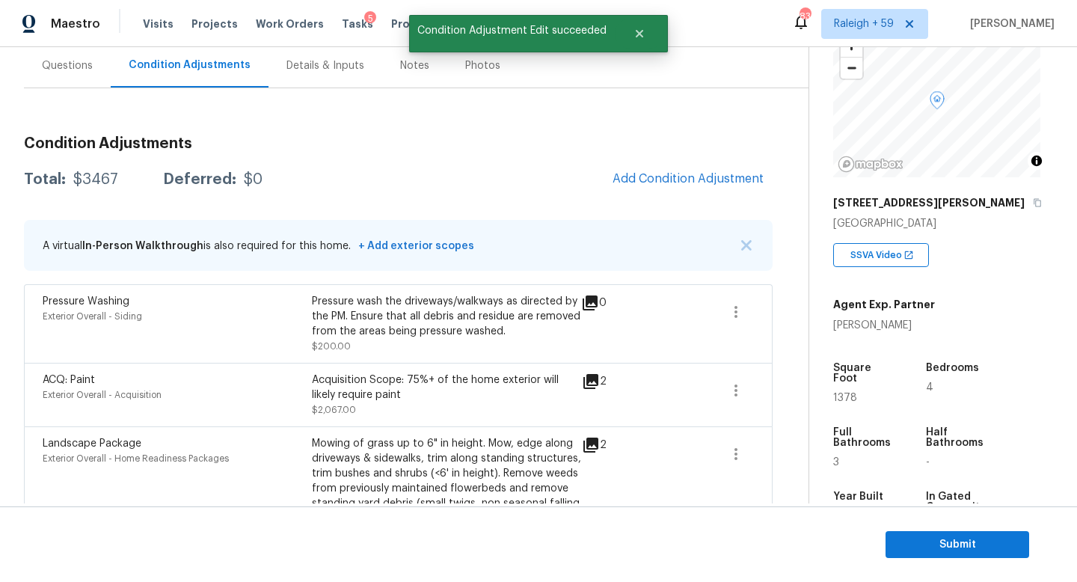
click at [73, 78] on div "Questions" at bounding box center [67, 65] width 87 height 44
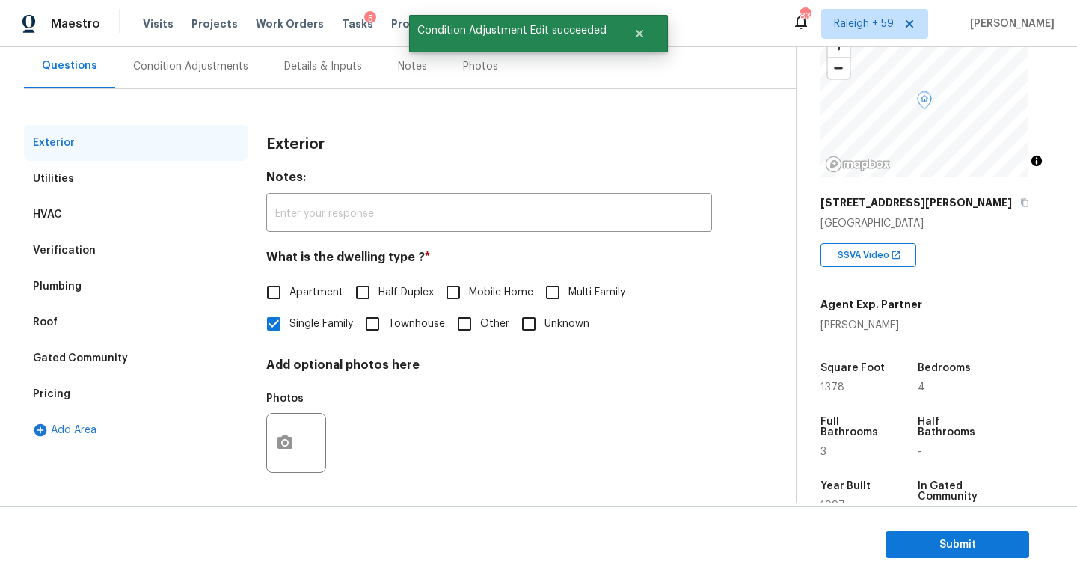
click at [119, 389] on div "Pricing" at bounding box center [136, 394] width 224 height 36
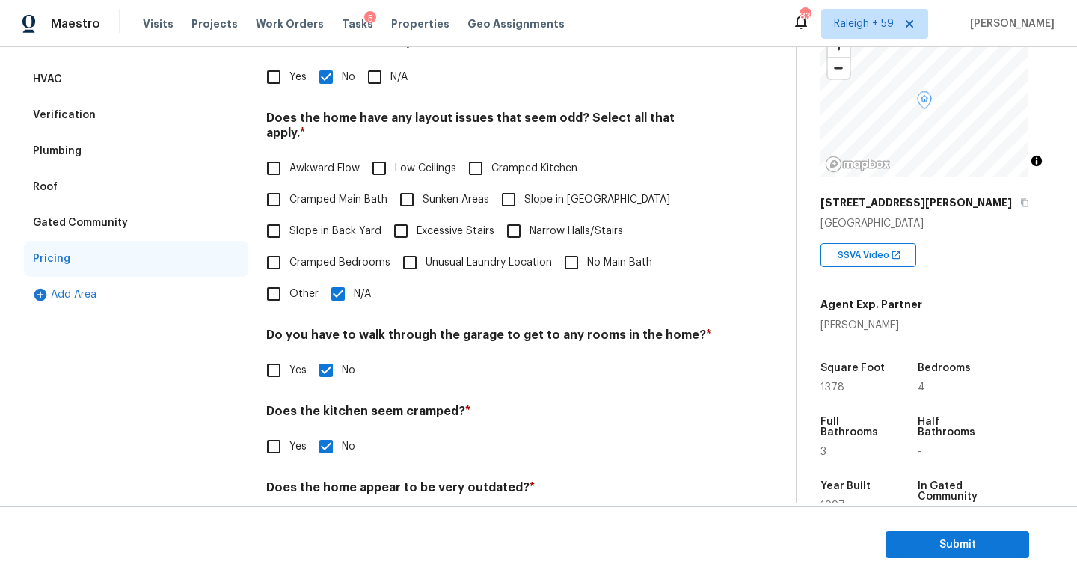
scroll to position [342, 0]
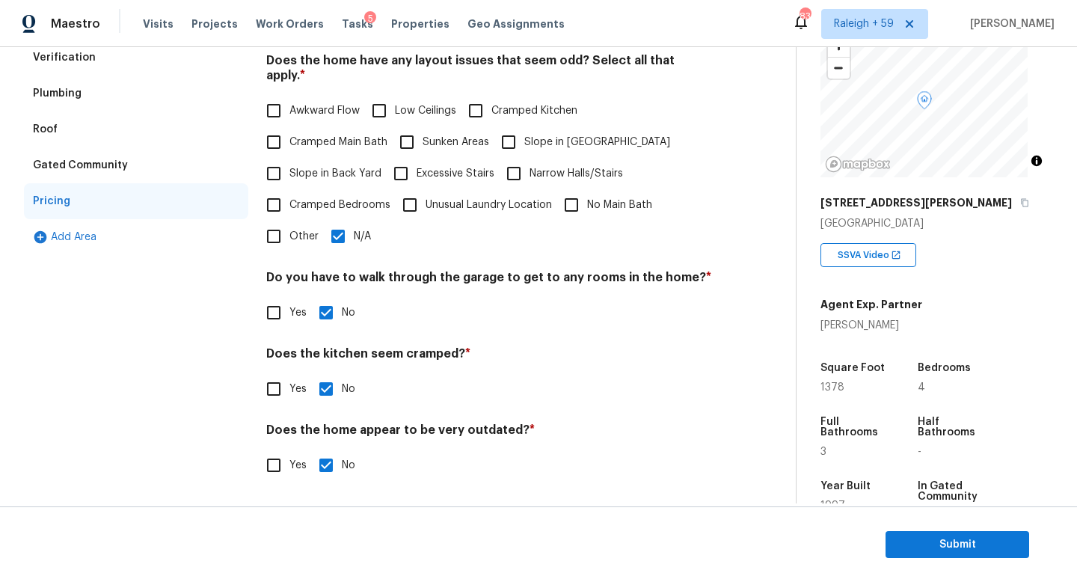
drag, startPoint x: 288, startPoint y: 235, endPoint x: 297, endPoint y: 237, distance: 9.2
click at [289, 236] on label "Other" at bounding box center [288, 236] width 61 height 31
click at [289, 236] on input "Other" at bounding box center [273, 236] width 31 height 31
checkbox input "true"
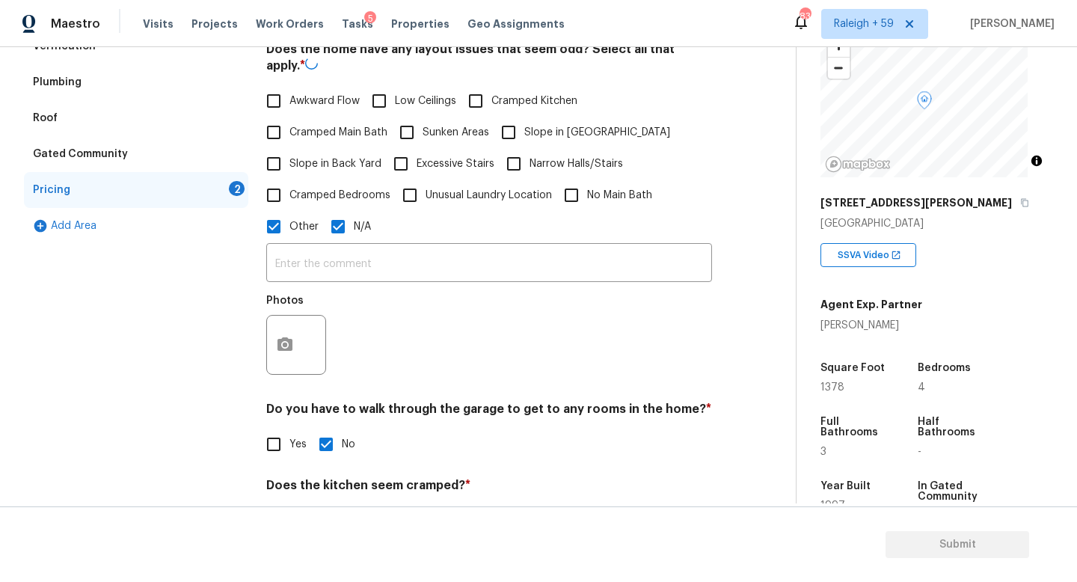
click at [347, 232] on input "N/A" at bounding box center [337, 226] width 31 height 31
checkbox input "false"
click at [329, 276] on input "text" at bounding box center [489, 264] width 446 height 35
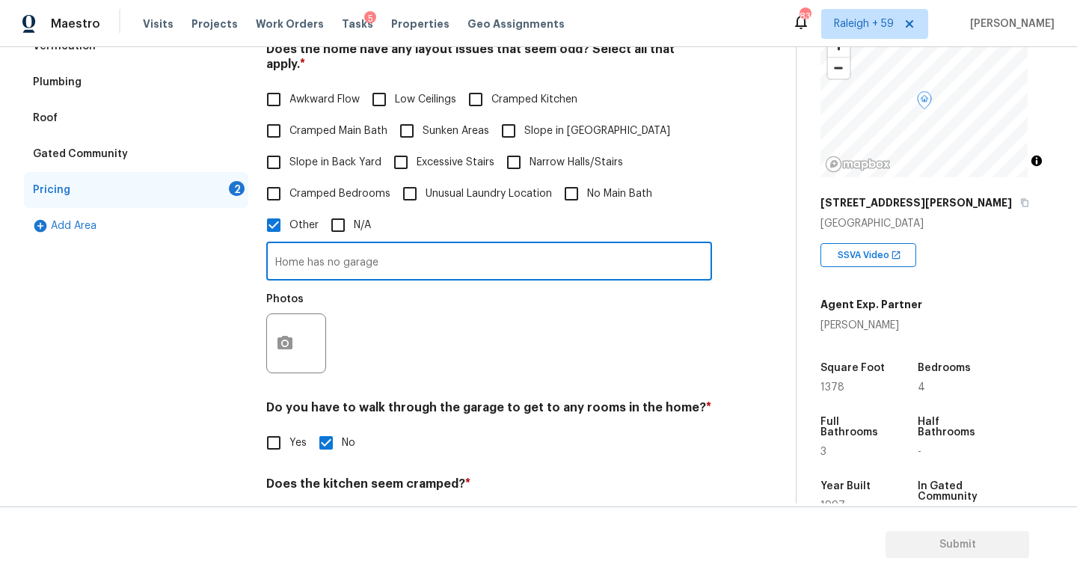
type input "Home has no garage"
click at [308, 354] on div at bounding box center [296, 343] width 60 height 60
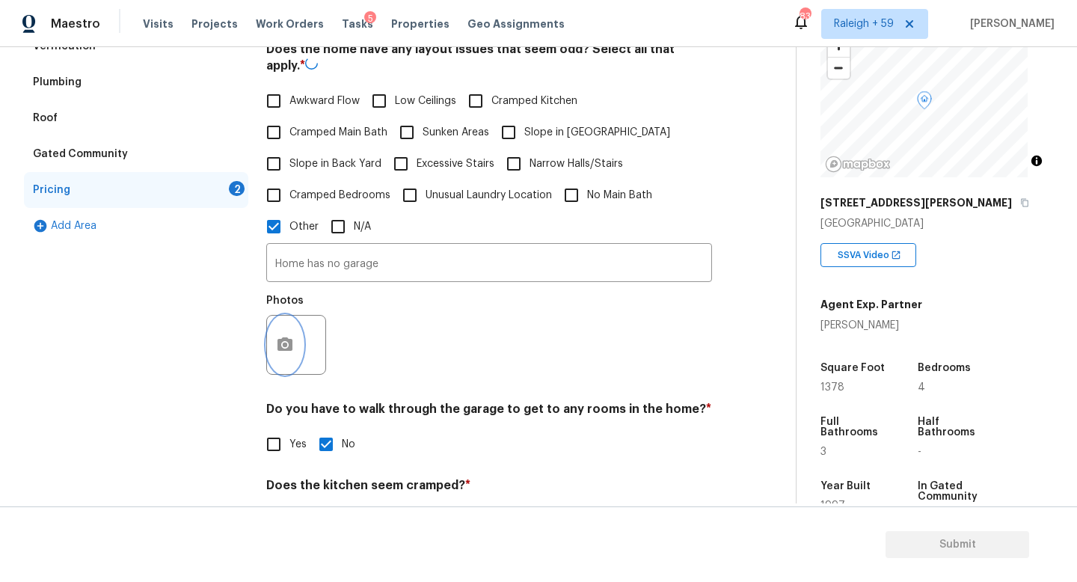
click at [298, 348] on button "button" at bounding box center [285, 344] width 36 height 58
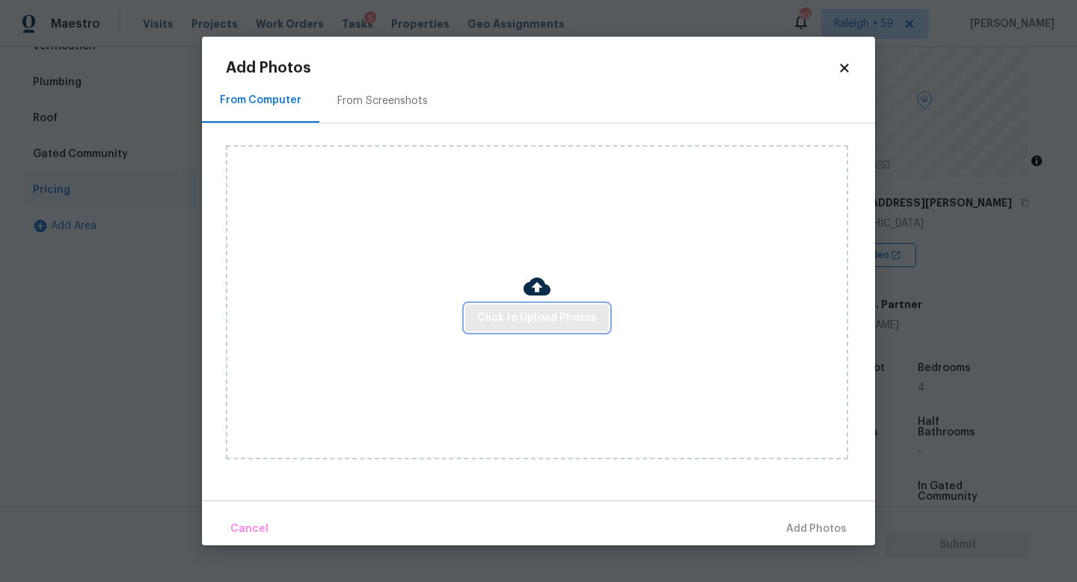
click at [537, 327] on button "Click to Upload Photos" at bounding box center [537, 318] width 144 height 28
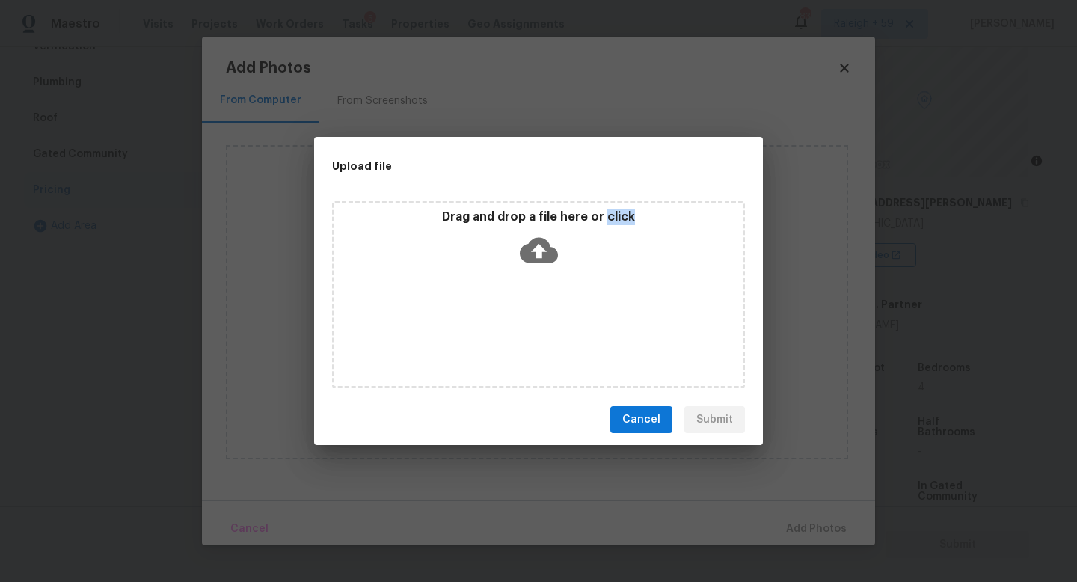
click at [537, 327] on div "Drag and drop a file here or click" at bounding box center [538, 294] width 413 height 187
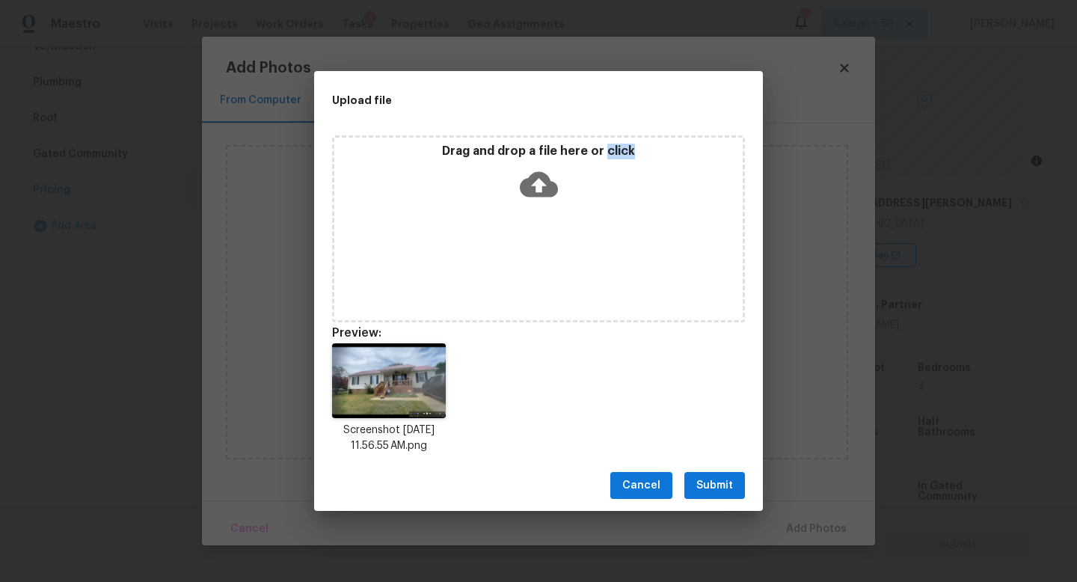
click at [736, 492] on button "Submit" at bounding box center [714, 486] width 61 height 28
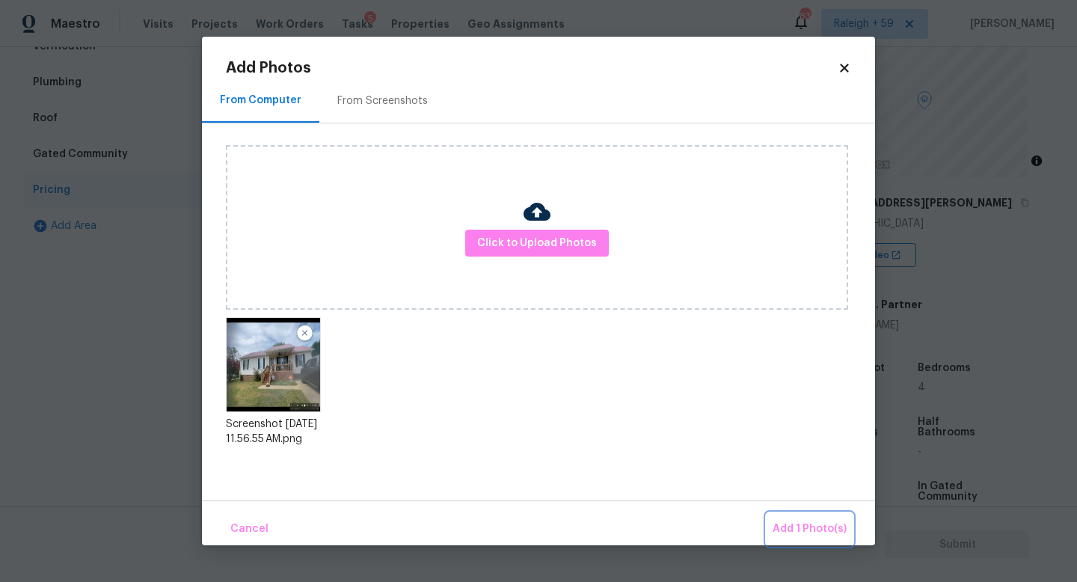
click at [828, 531] on span "Add 1 Photo(s)" at bounding box center [809, 529] width 74 height 19
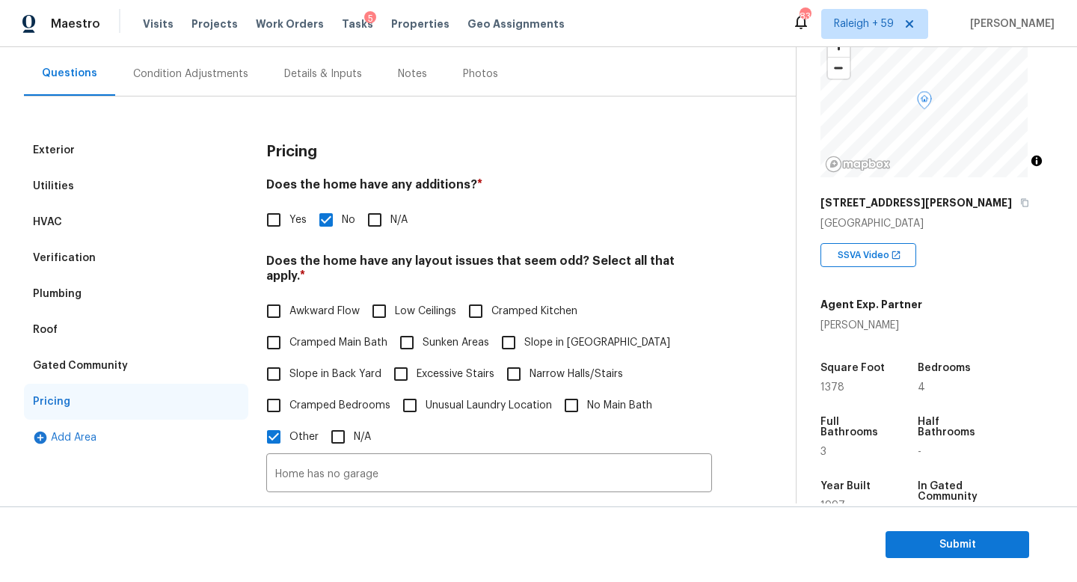
scroll to position [0, 0]
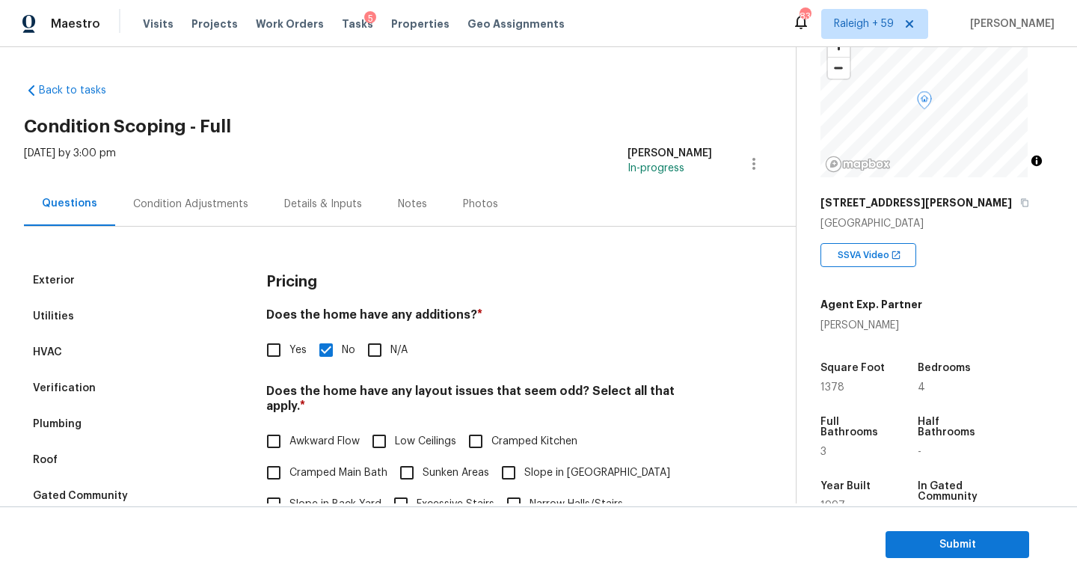
click at [206, 219] on div "Condition Adjustments" at bounding box center [190, 204] width 151 height 44
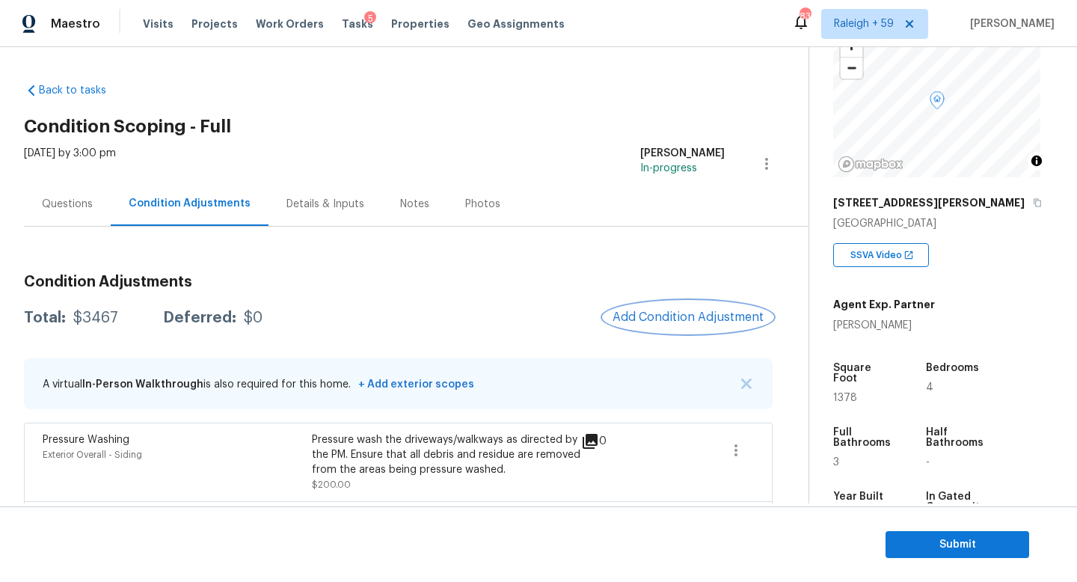
click at [647, 313] on span "Add Condition Adjustment" at bounding box center [687, 316] width 151 height 13
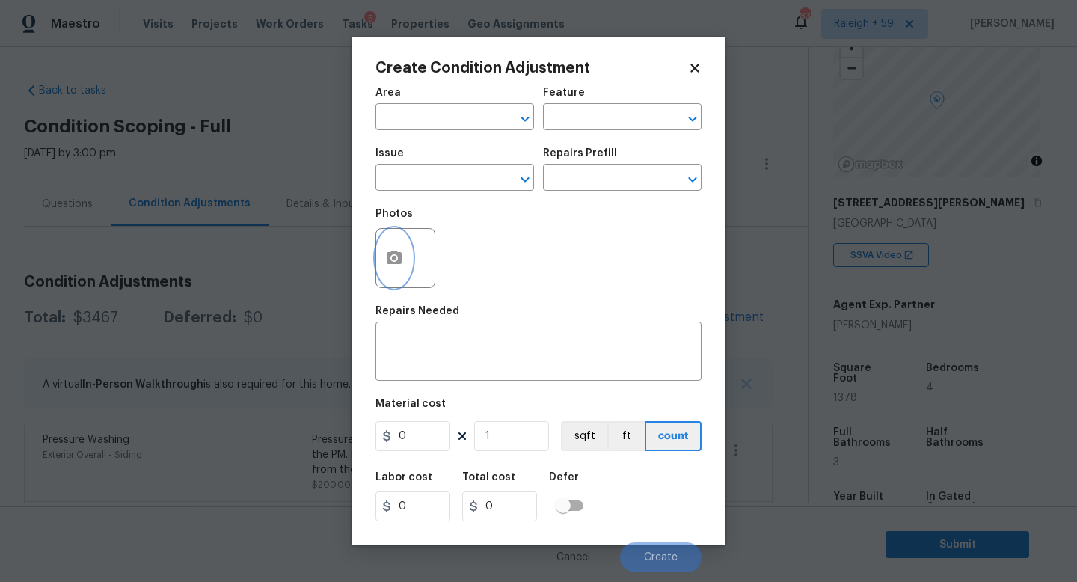
click at [387, 260] on icon "button" at bounding box center [394, 258] width 18 height 18
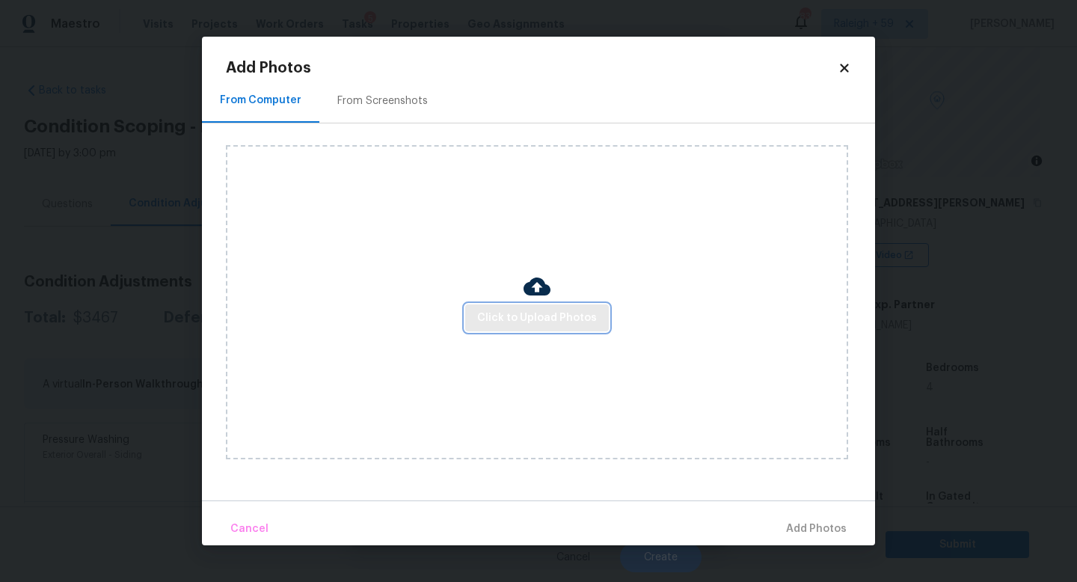
click at [524, 316] on span "Click to Upload Photos" at bounding box center [537, 318] width 120 height 19
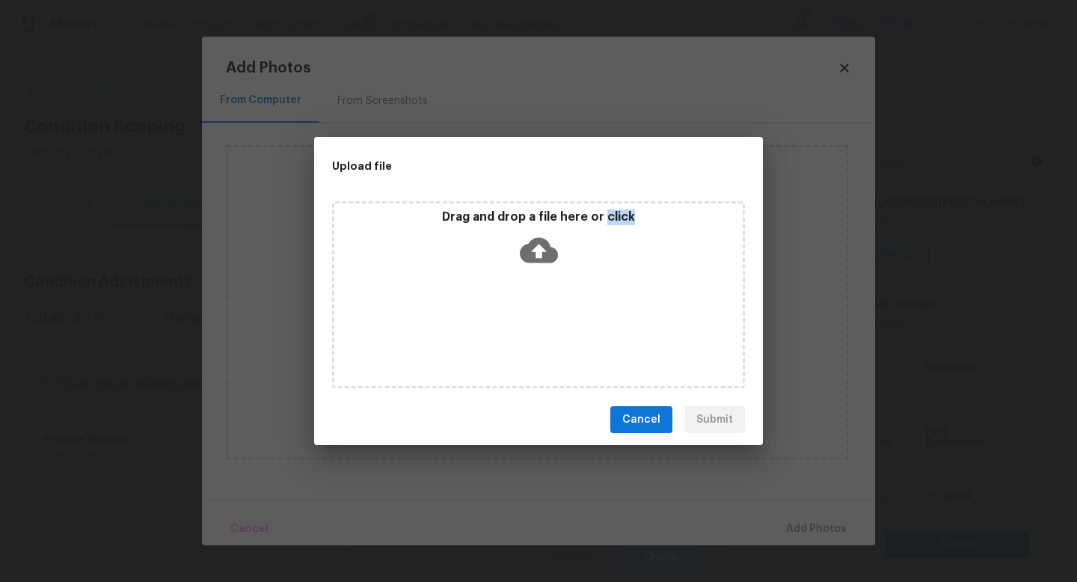
click at [524, 316] on div "Drag and drop a file here or click" at bounding box center [538, 294] width 413 height 187
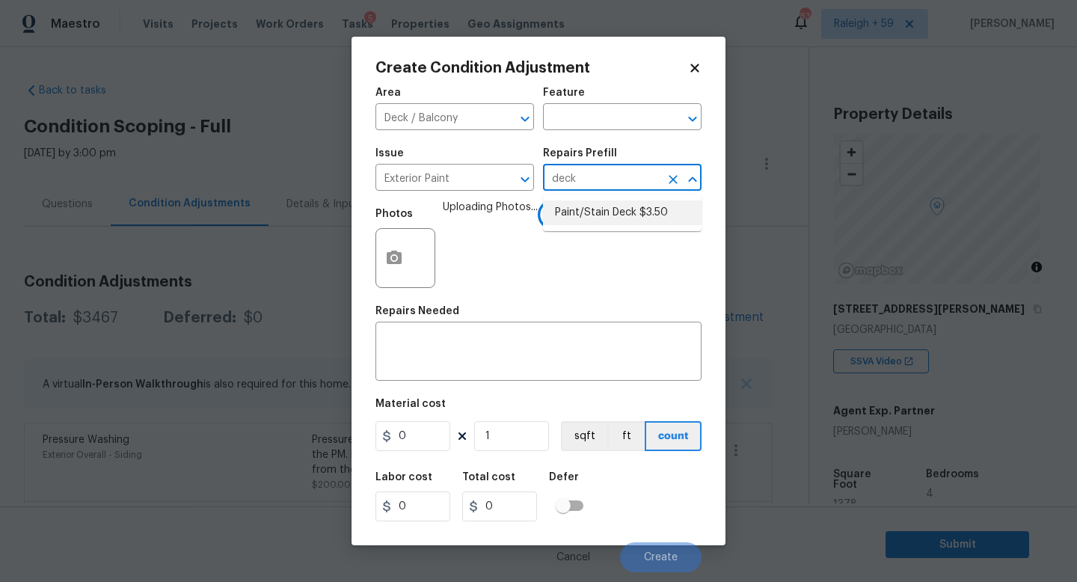
scroll to position [106, 0]
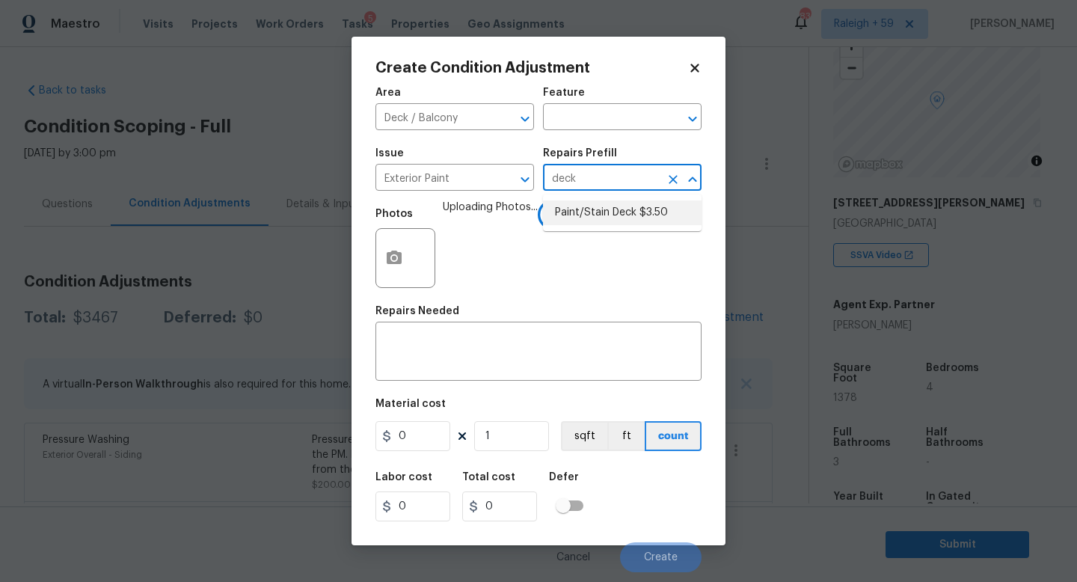
type input "Overall Paint"
type input "3.5"
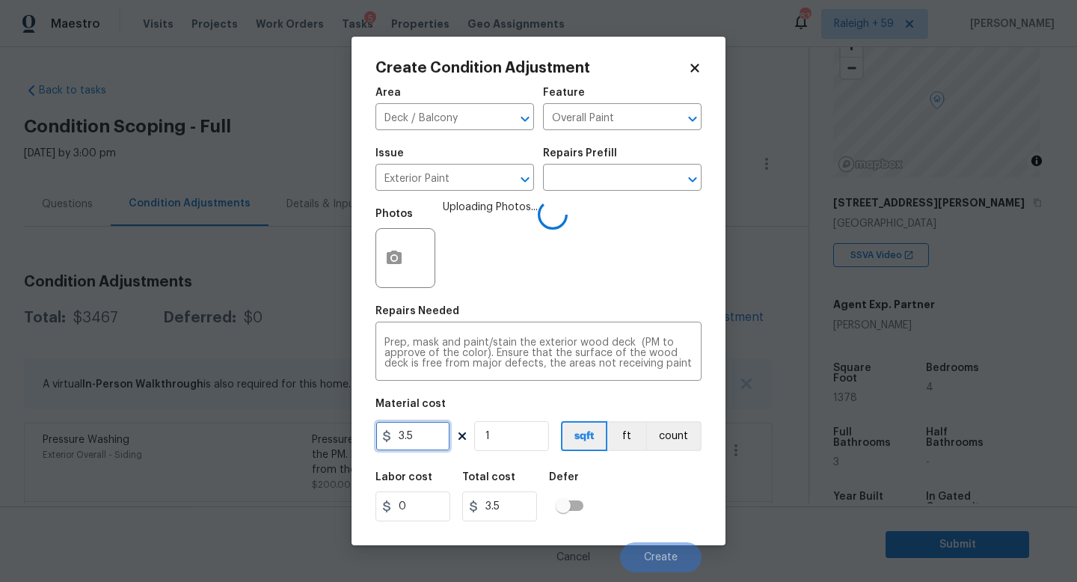
drag, startPoint x: 429, startPoint y: 437, endPoint x: 317, endPoint y: 429, distance: 112.4
click at [317, 429] on div "Create Condition Adjustment Area Deck / Balcony ​ Feature Overall Paint ​ Issue…" at bounding box center [538, 291] width 1077 height 582
type input "800"
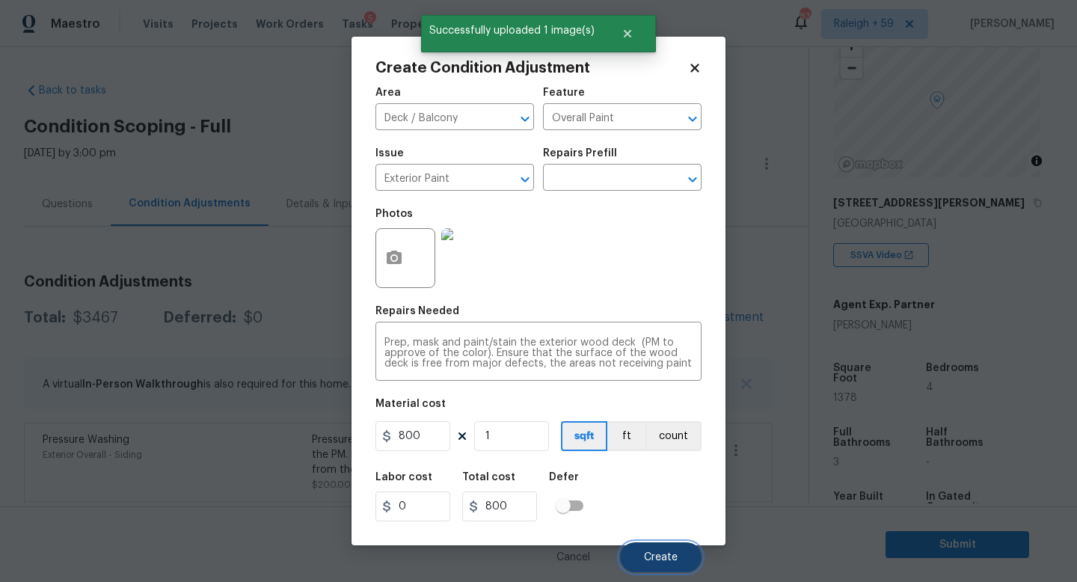
click at [662, 556] on span "Create" at bounding box center [661, 557] width 34 height 11
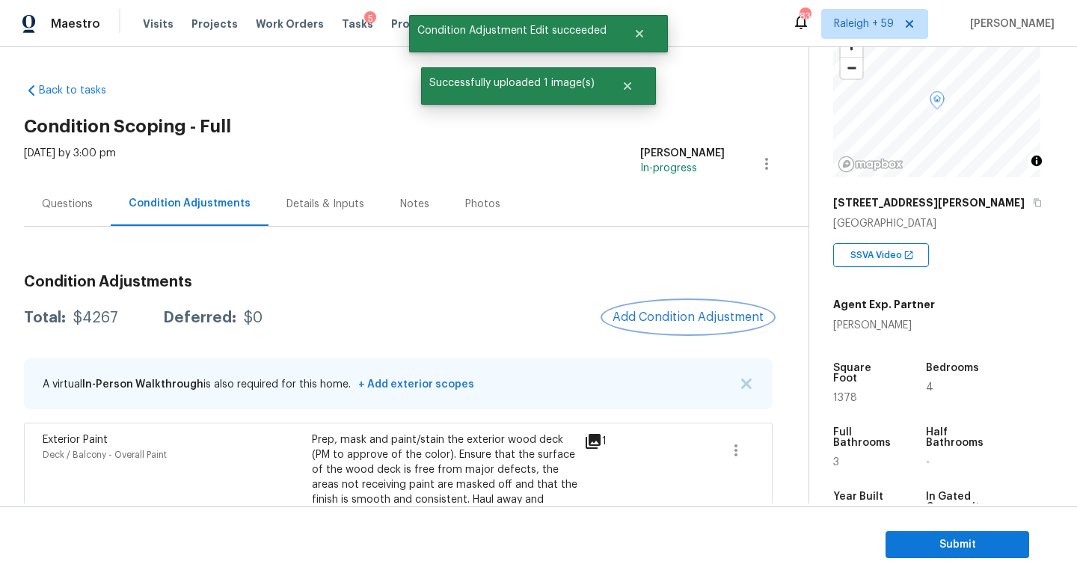
click at [696, 315] on span "Add Condition Adjustment" at bounding box center [687, 316] width 151 height 13
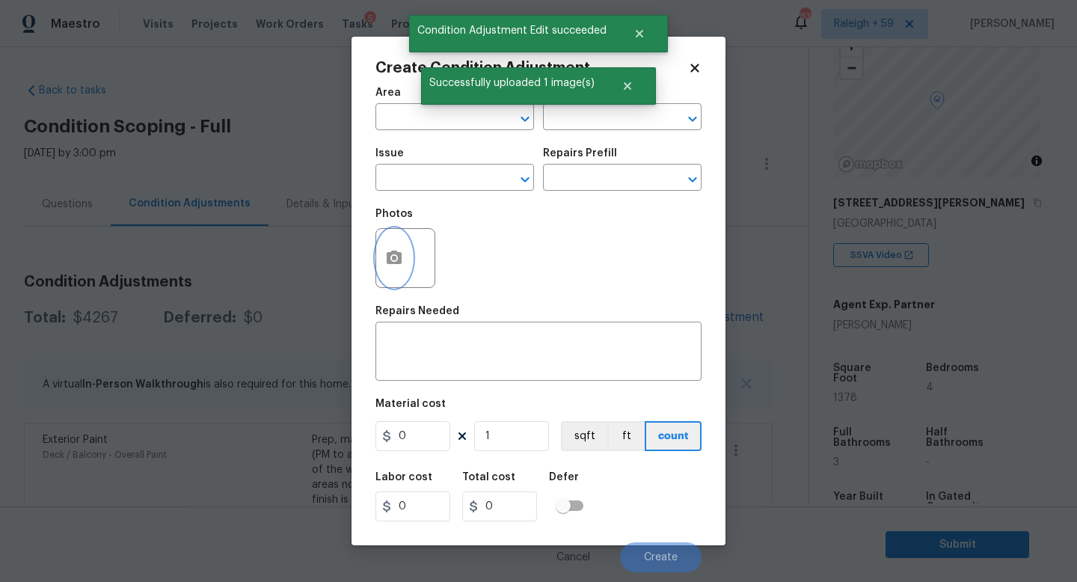
click at [404, 258] on button "button" at bounding box center [394, 258] width 36 height 58
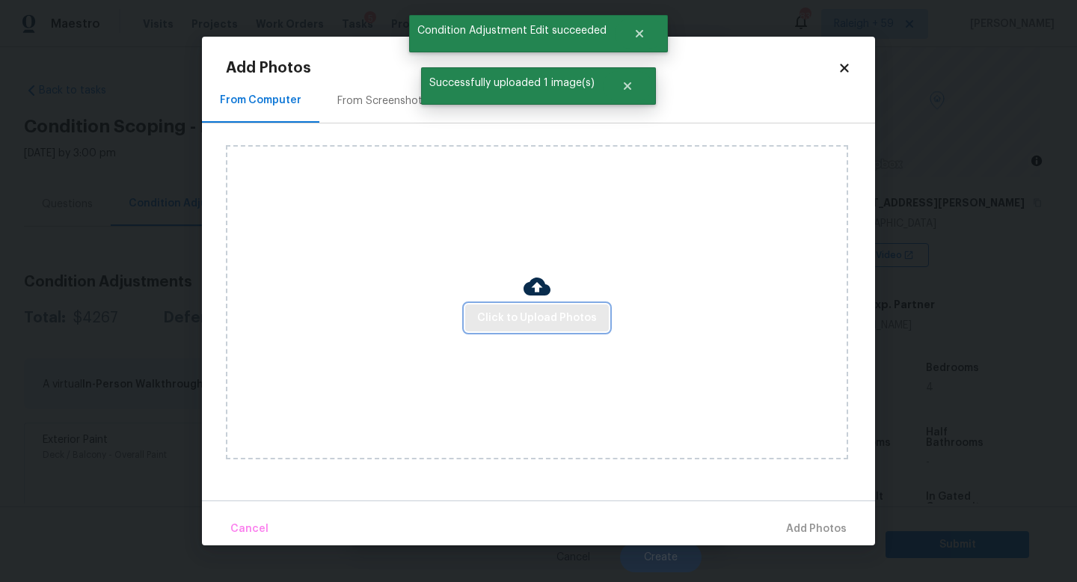
click at [542, 318] on span "Click to Upload Photos" at bounding box center [537, 318] width 120 height 19
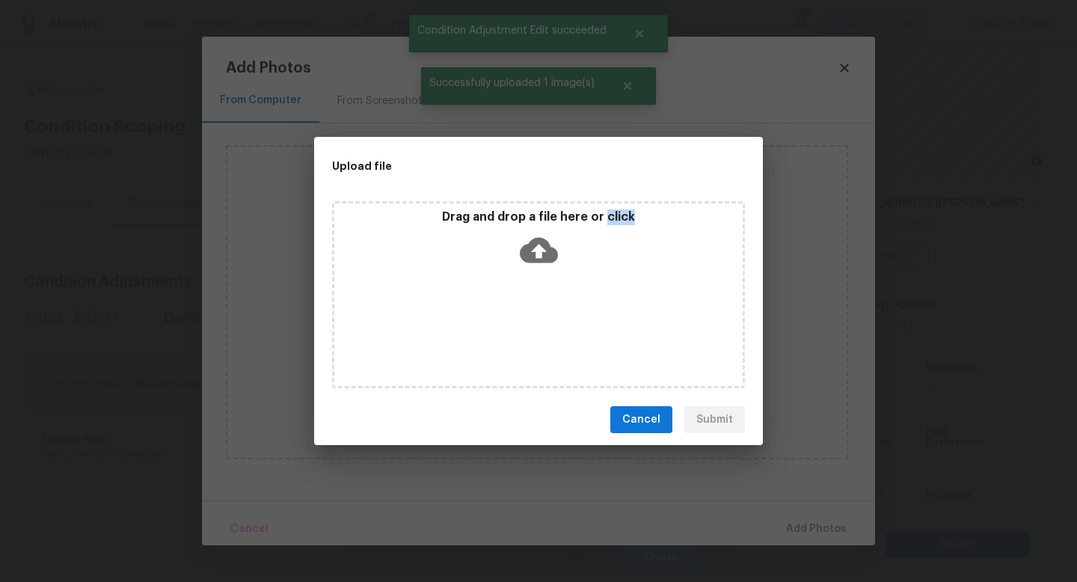
click at [542, 318] on div "Drag and drop a file here or click" at bounding box center [538, 294] width 413 height 187
